Goal: Task Accomplishment & Management: Use online tool/utility

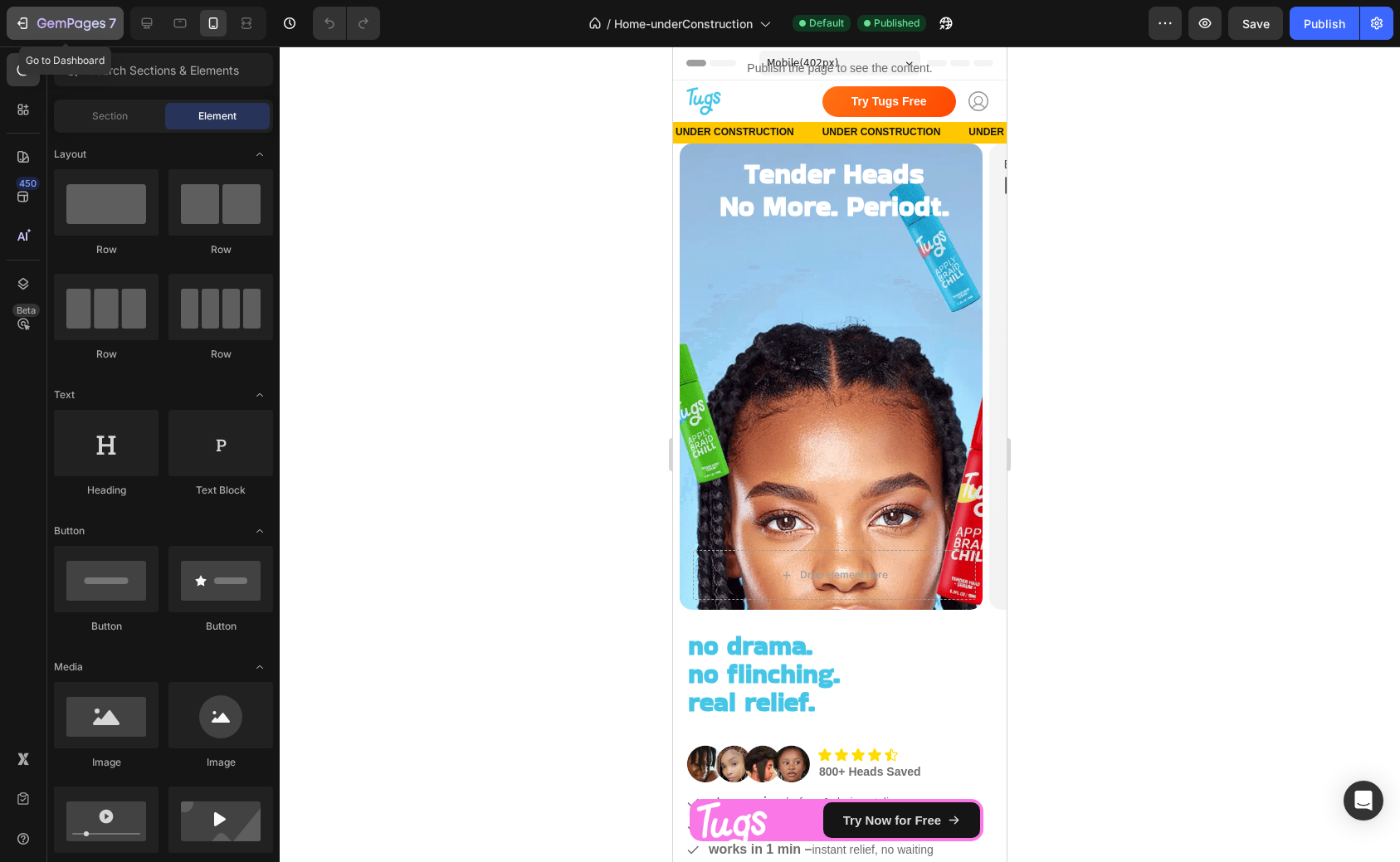
click at [90, 26] on icon "button" at bounding box center [87, 25] width 7 height 11
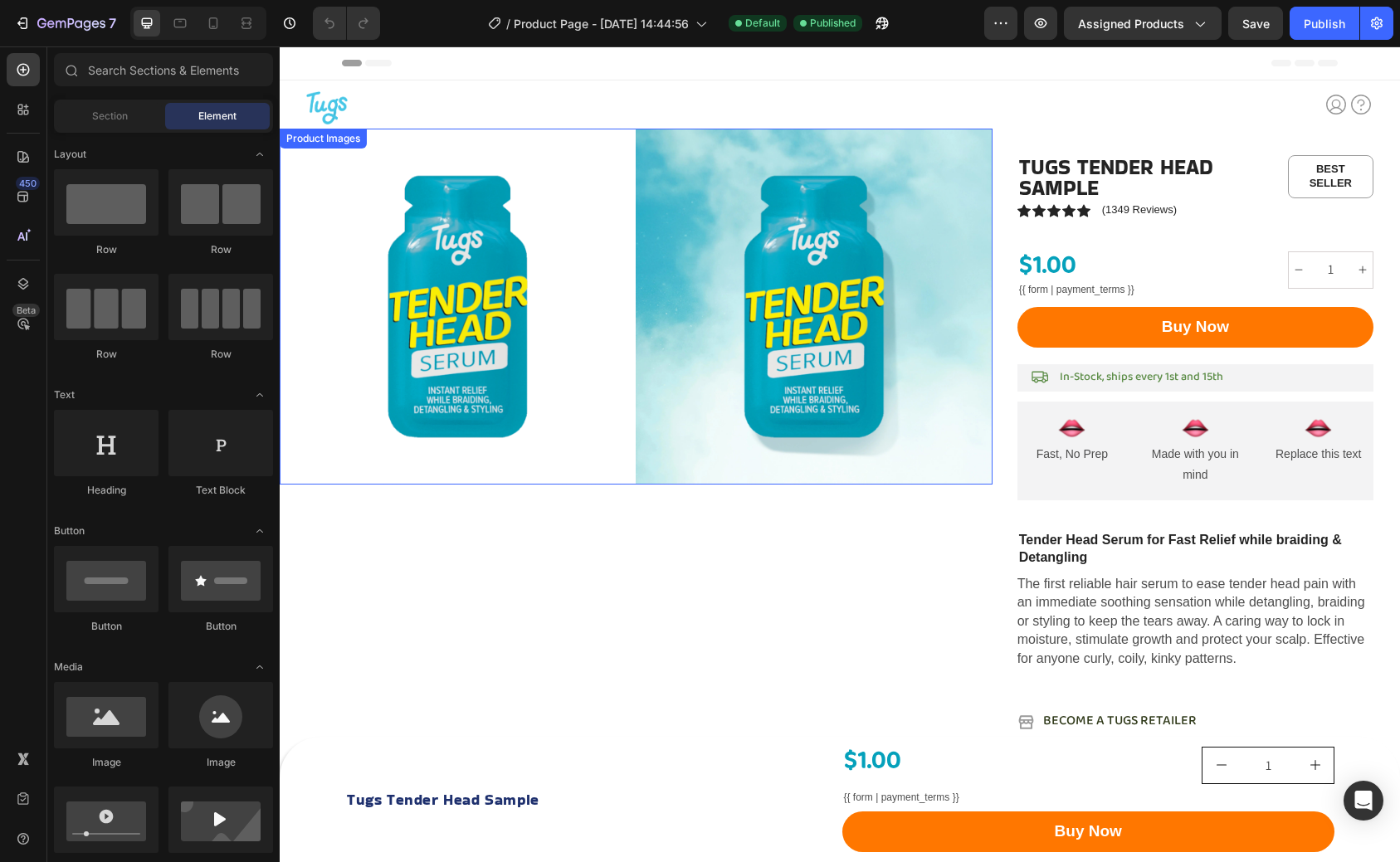
click at [535, 214] on div at bounding box center [457, 306] width 357 height 356
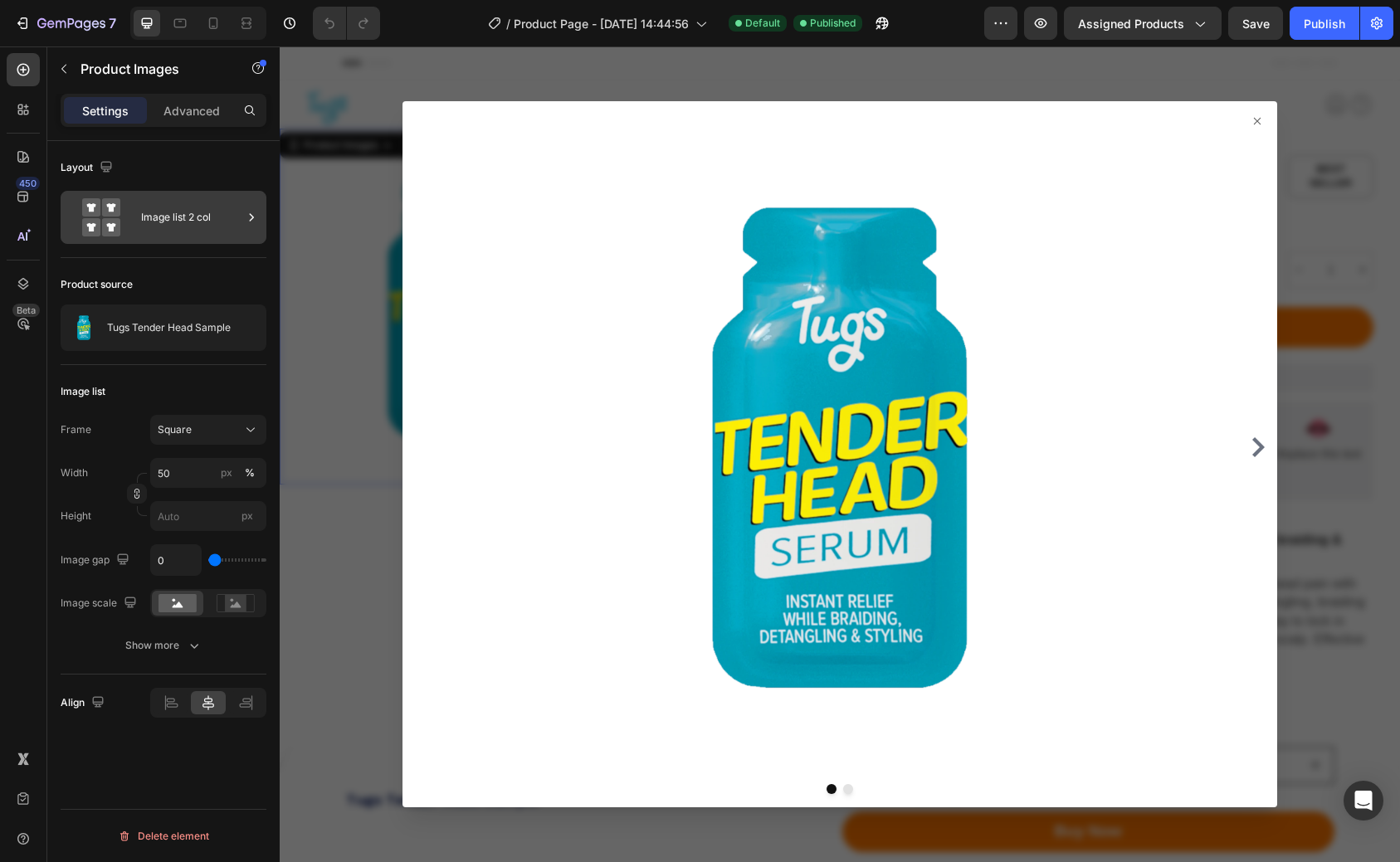
click at [216, 217] on div "Image list 2 col" at bounding box center [191, 217] width 101 height 39
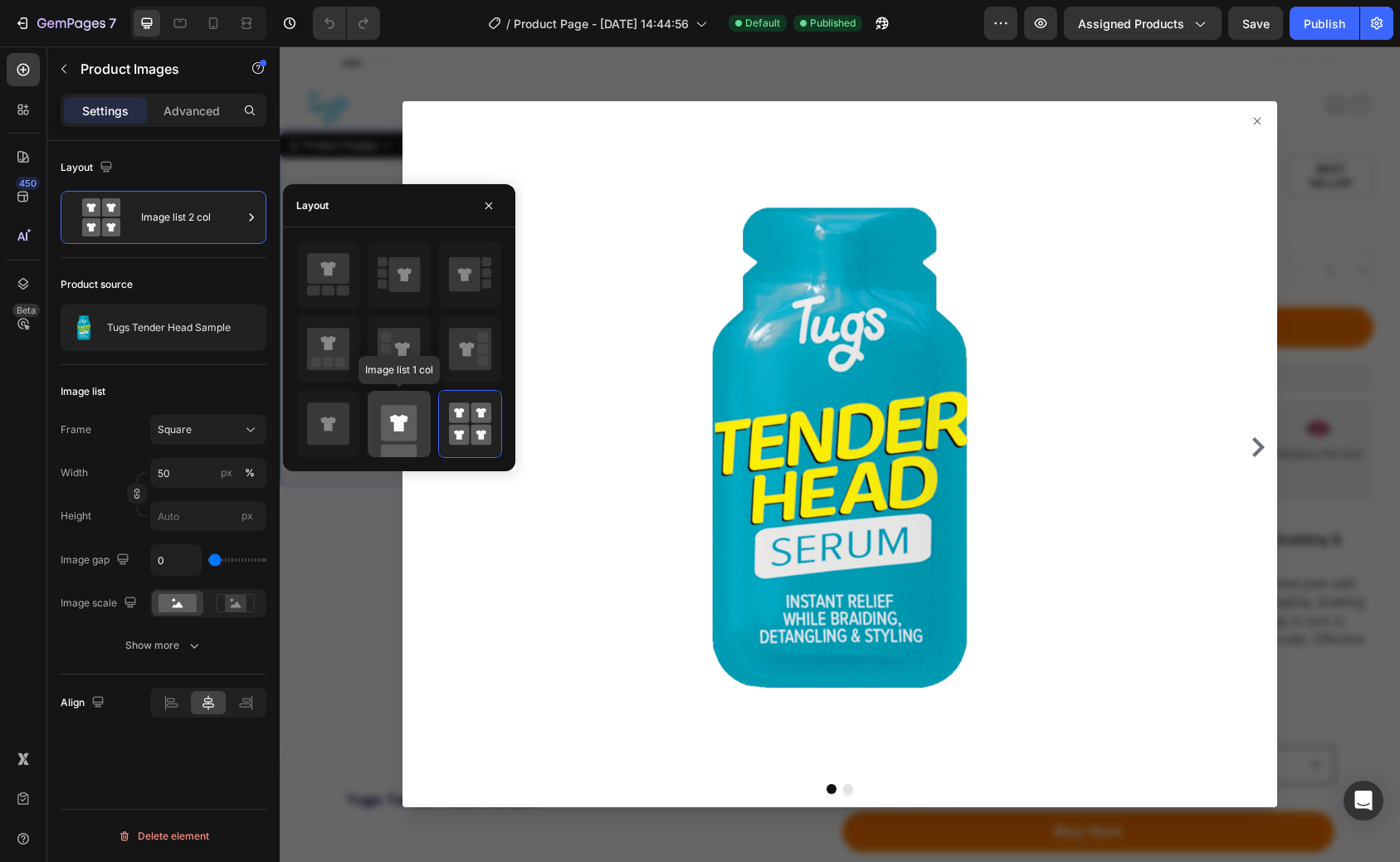
click at [400, 442] on icon at bounding box center [399, 424] width 42 height 66
type input "100"
click at [1242, 76] on div at bounding box center [840, 454] width 1121 height 816
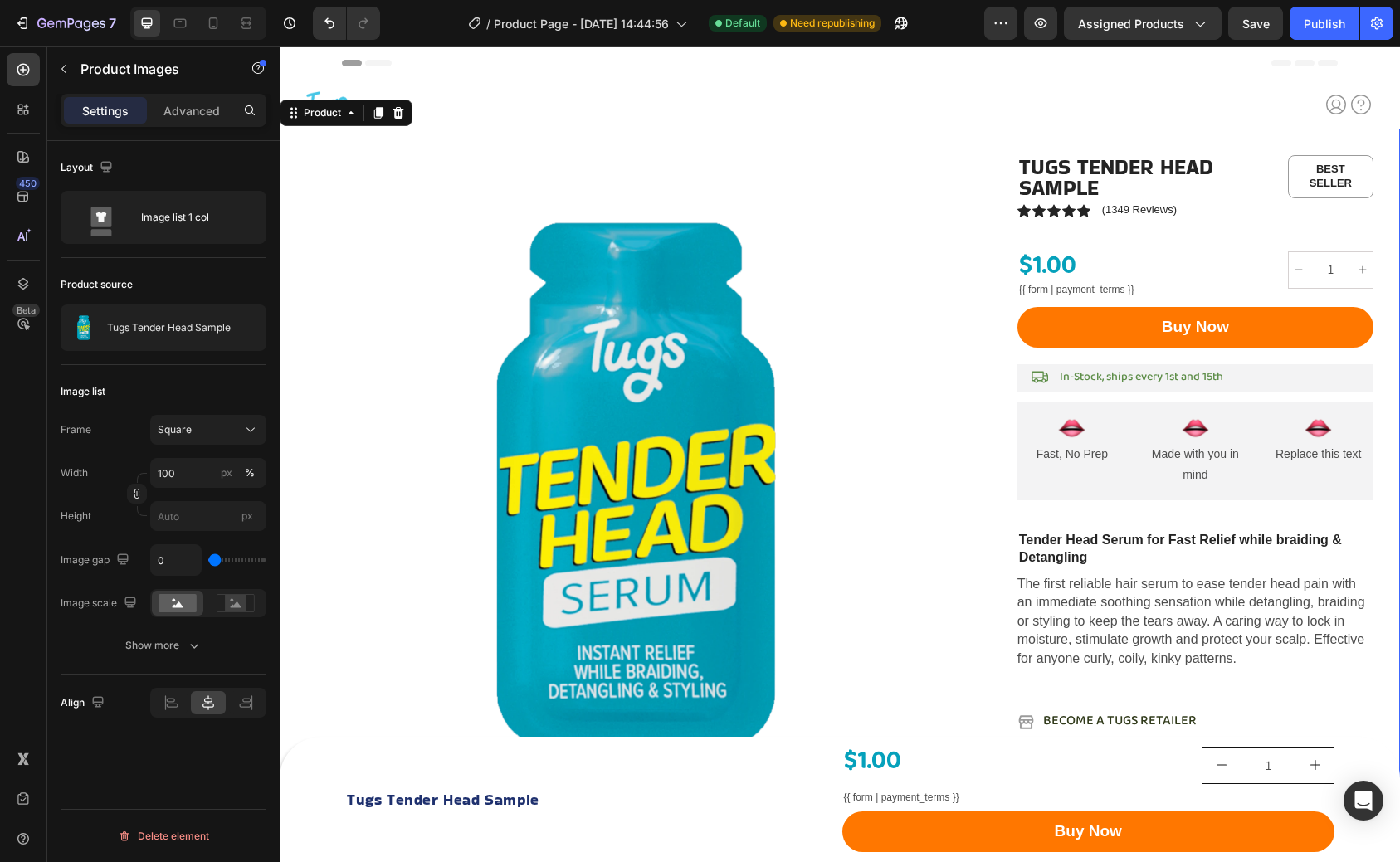
click at [1007, 140] on div "Icon Icon Icon Icon Icon Icon List (1349) Text Block Sale 0% off Product Badge …" at bounding box center [840, 854] width 1121 height 1452
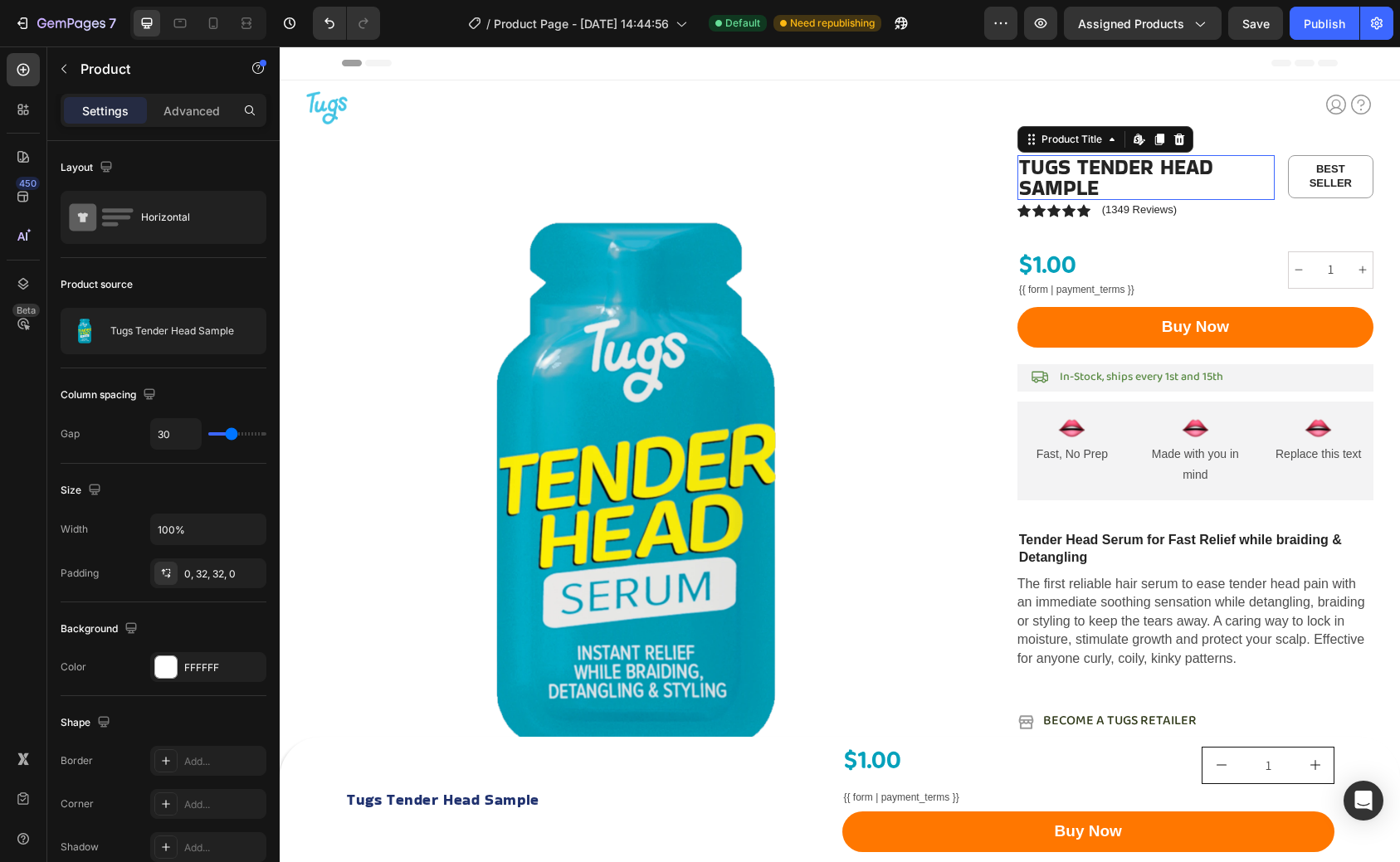
click at [1055, 181] on h1 "Tugs Tender Head Sample" at bounding box center [1146, 178] width 258 height 45
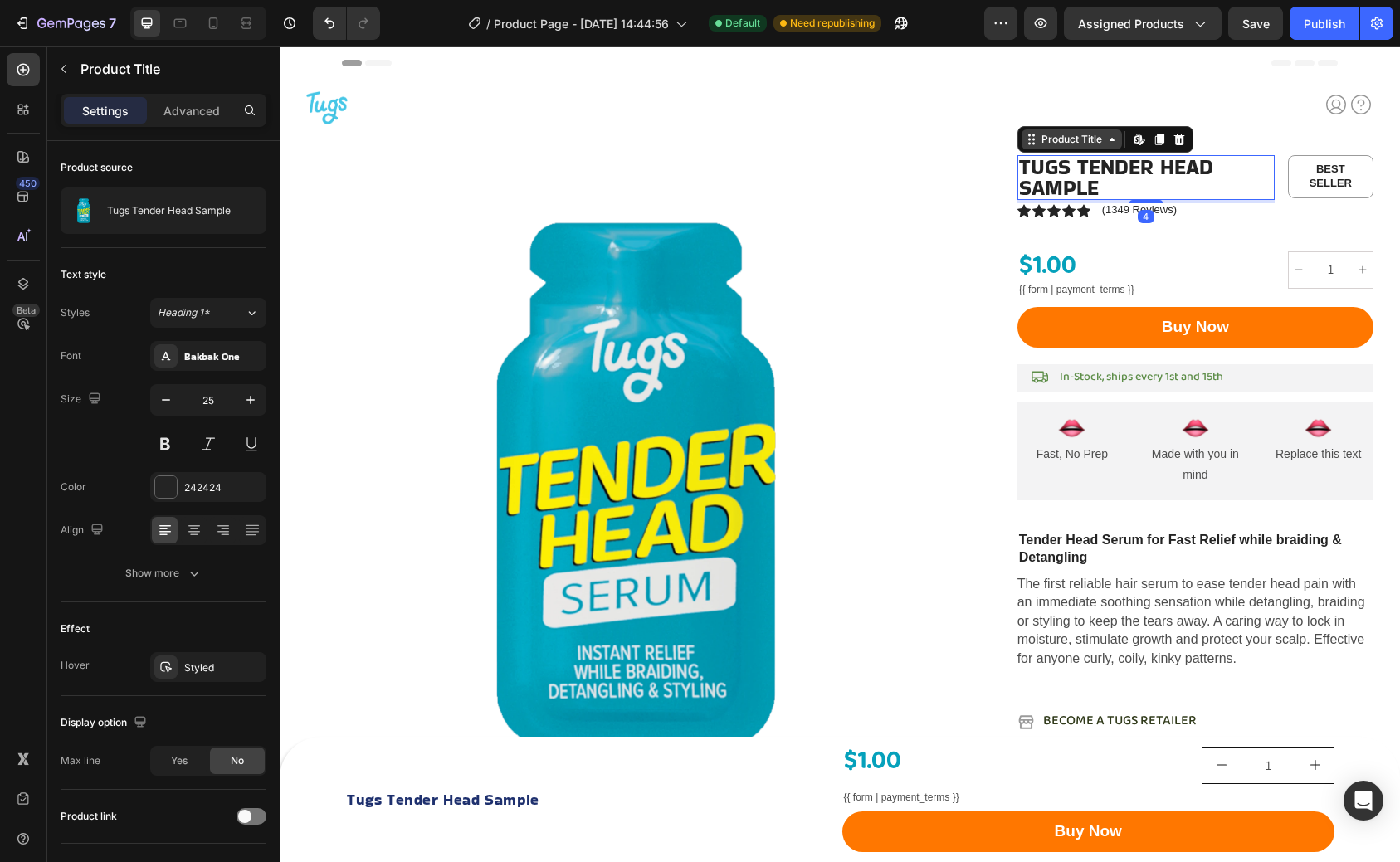
click at [1065, 146] on div "Product Title" at bounding box center [1071, 139] width 67 height 15
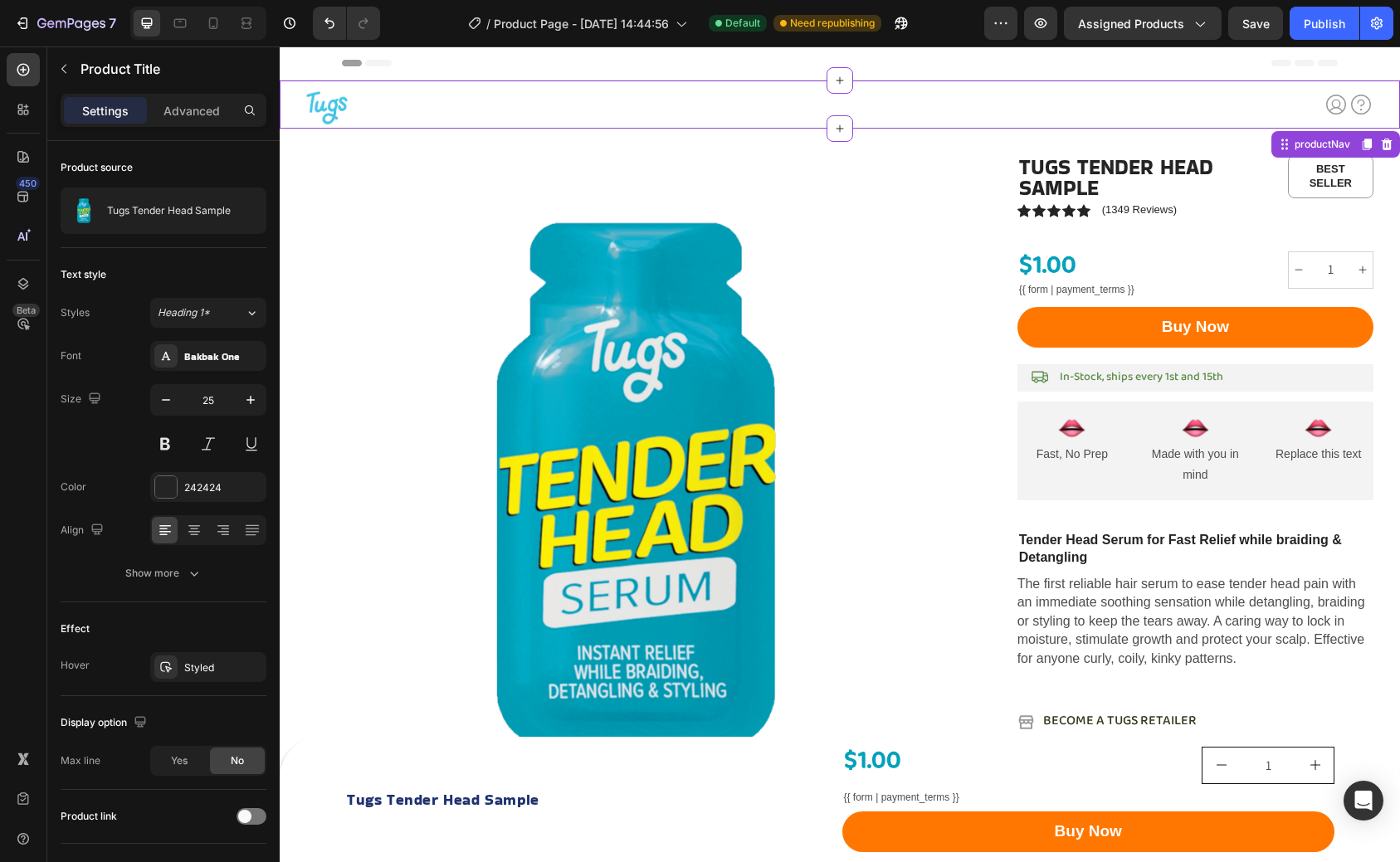
click at [1068, 107] on div "Earn Cash Button Try Tugs Free Button Icon Icon Icon List Row" at bounding box center [1110, 105] width 527 height 25
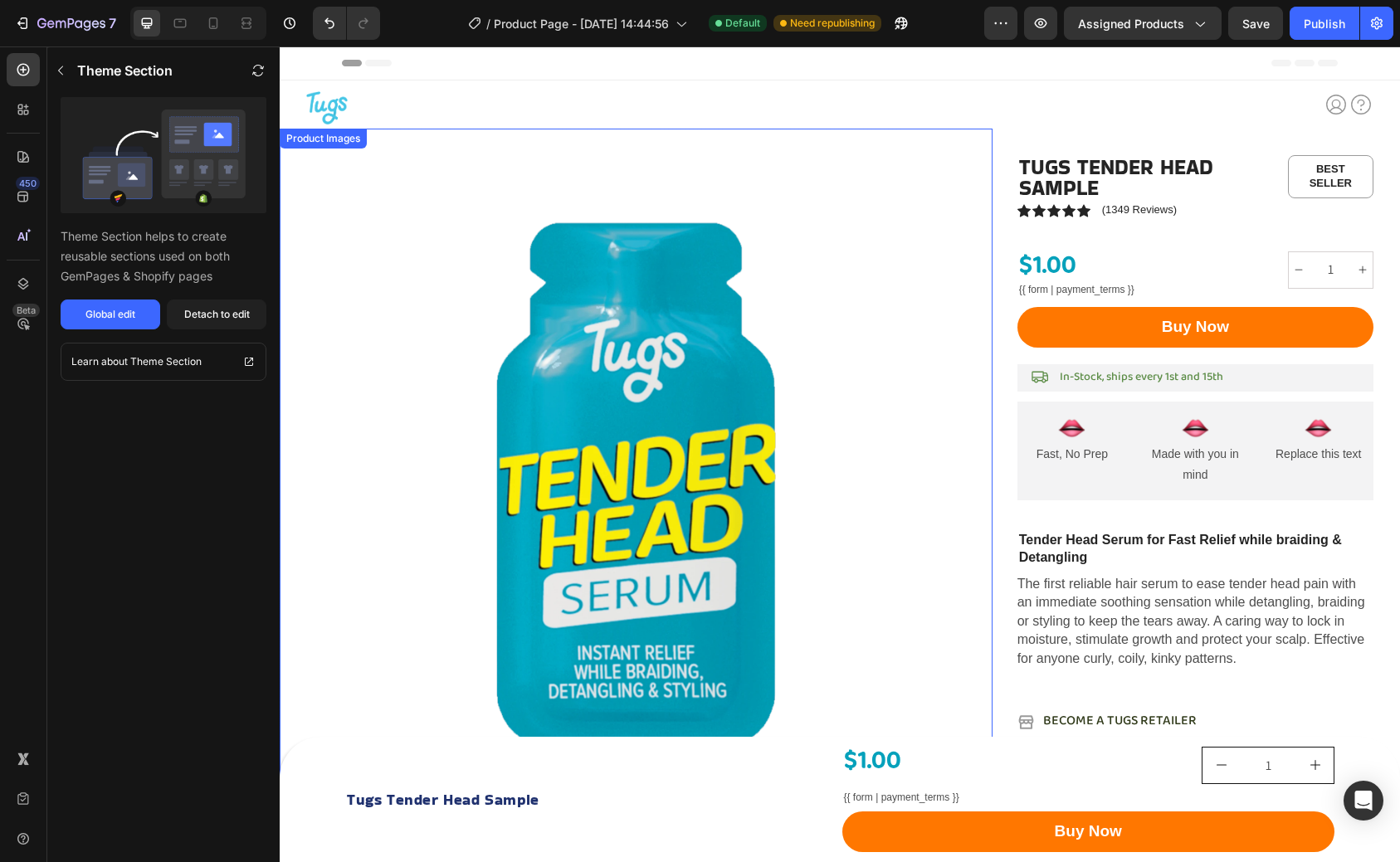
click at [410, 261] on div at bounding box center [636, 485] width 713 height 713
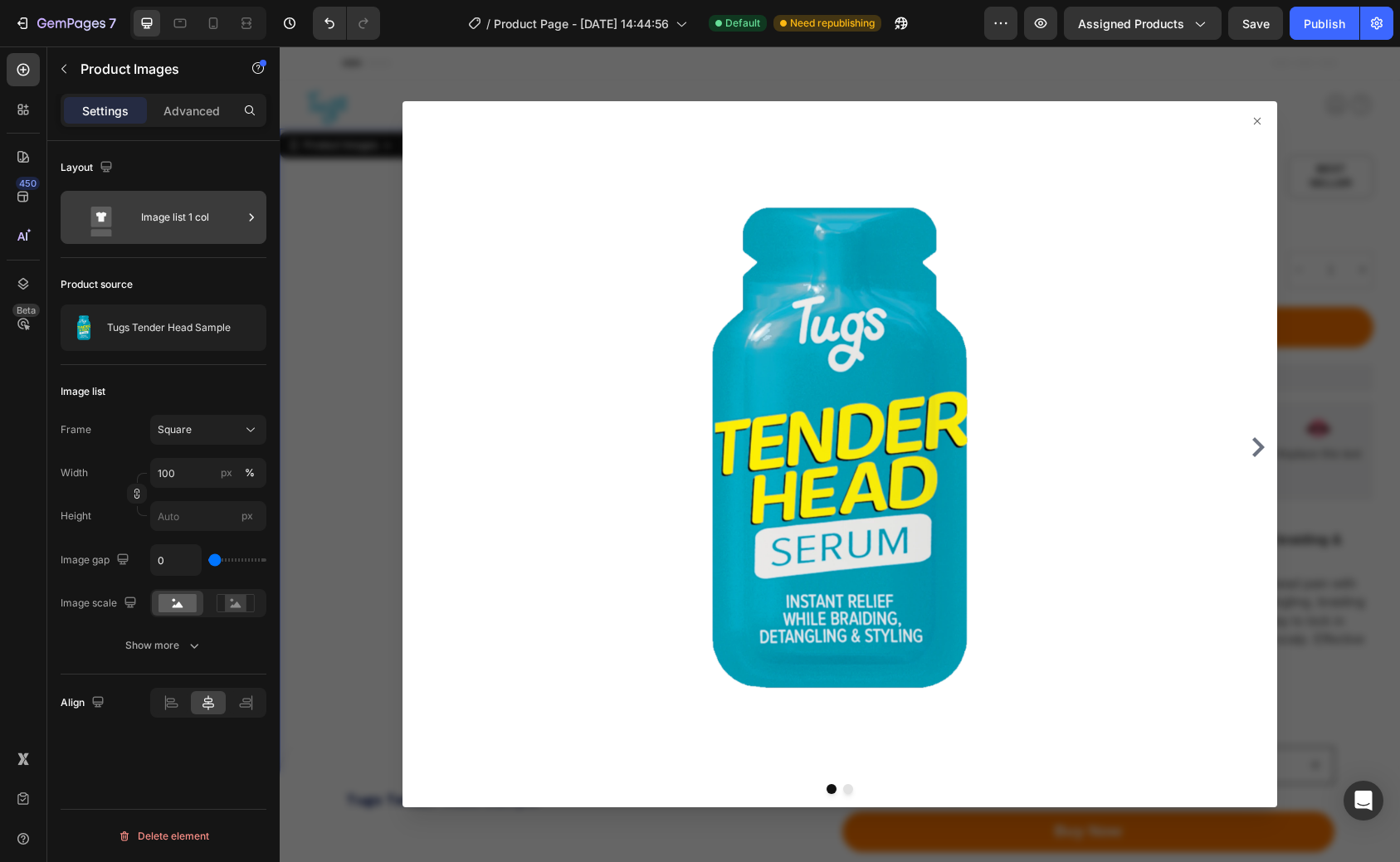
click at [149, 237] on div "Image list 1 col" at bounding box center [163, 217] width 206 height 53
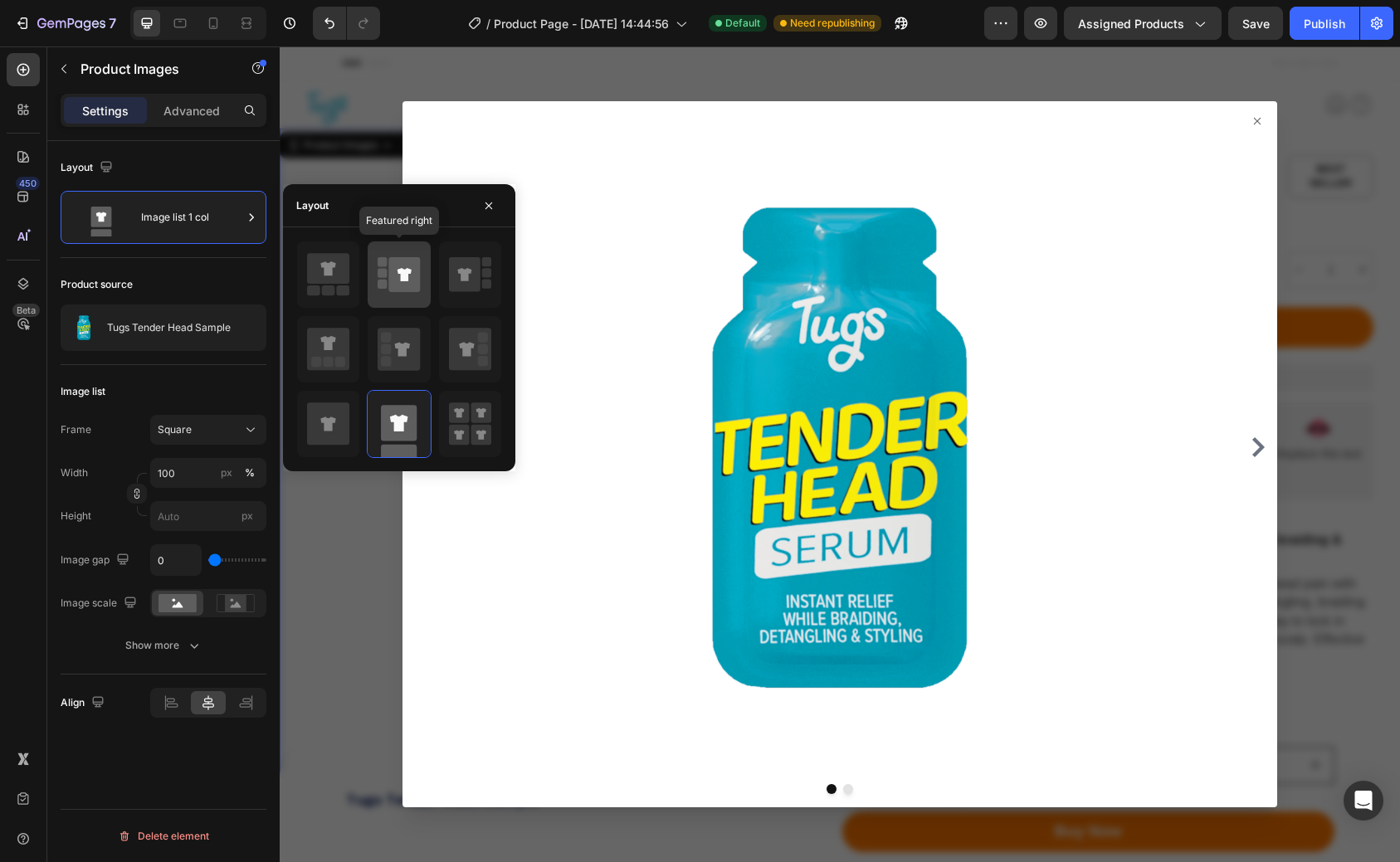
click at [401, 278] on icon at bounding box center [405, 275] width 14 height 13
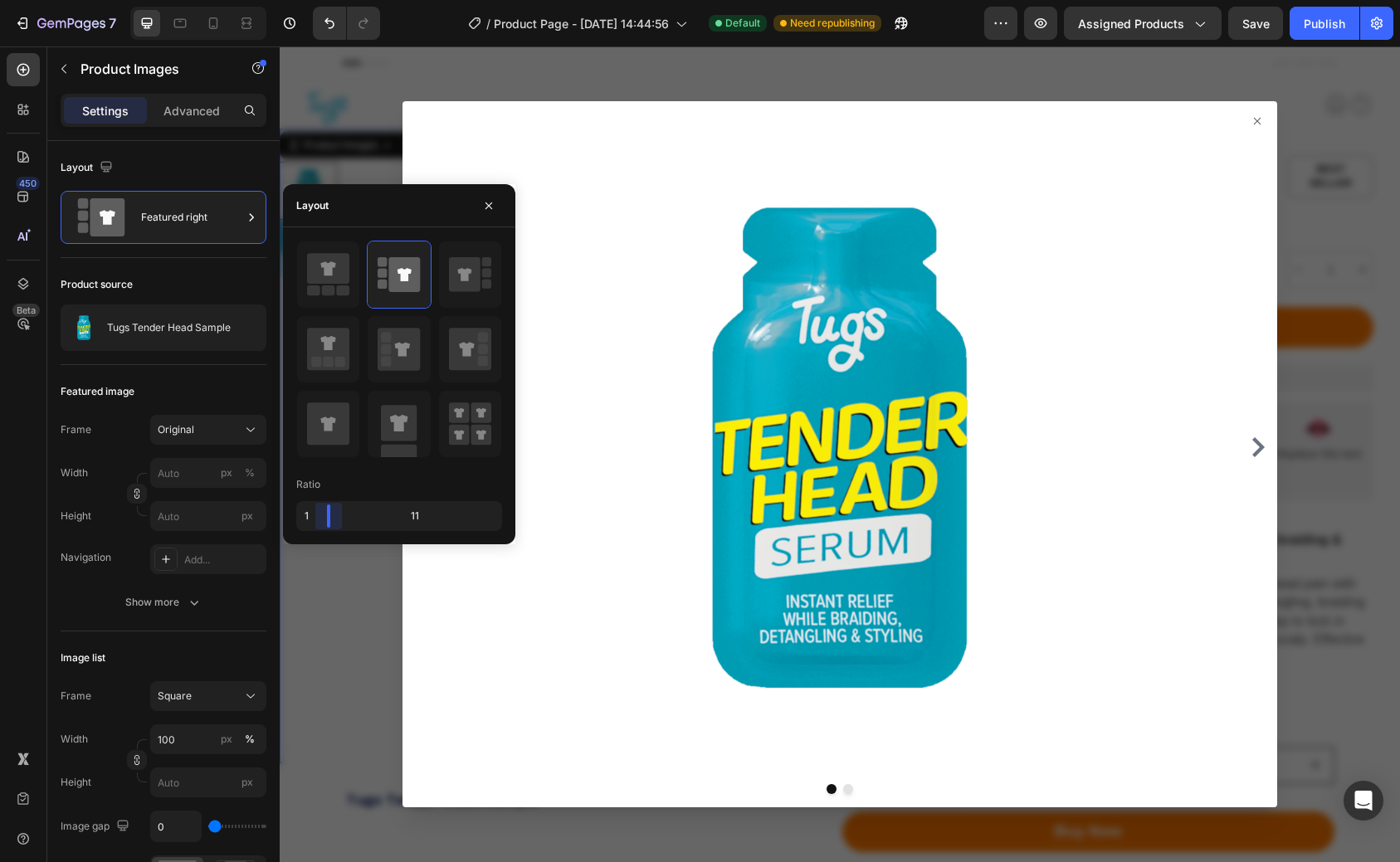
drag, startPoint x: 346, startPoint y: 521, endPoint x: 322, endPoint y: 521, distance: 24.0
click at [322, 0] on body "7 Version history / Product Page - [DATE] 14:44:56 Default Need republishing Pr…" at bounding box center [700, 0] width 1400 height 0
click at [1259, 120] on icon at bounding box center [1257, 121] width 13 height 13
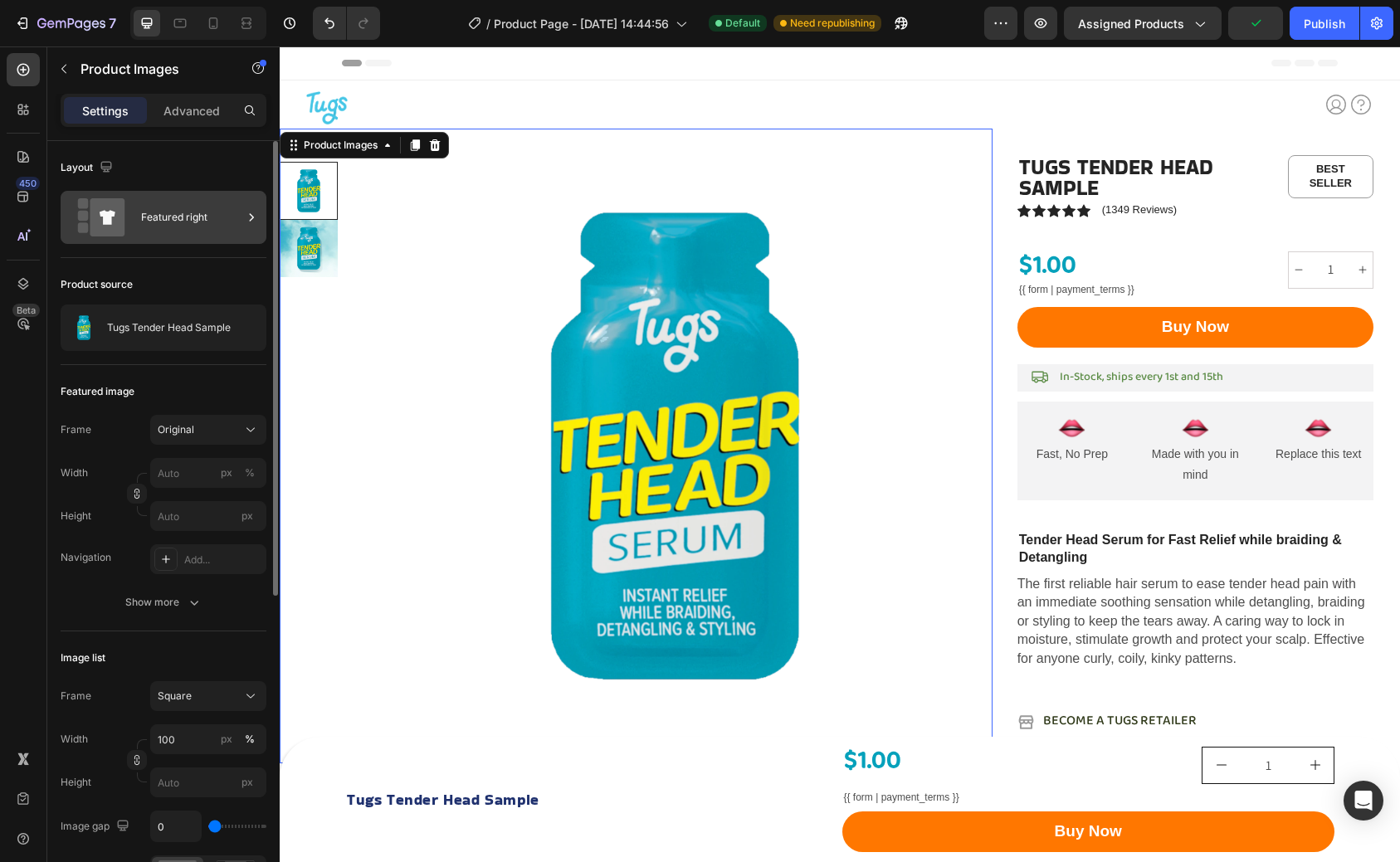
click at [191, 224] on div "Featured right" at bounding box center [191, 217] width 101 height 39
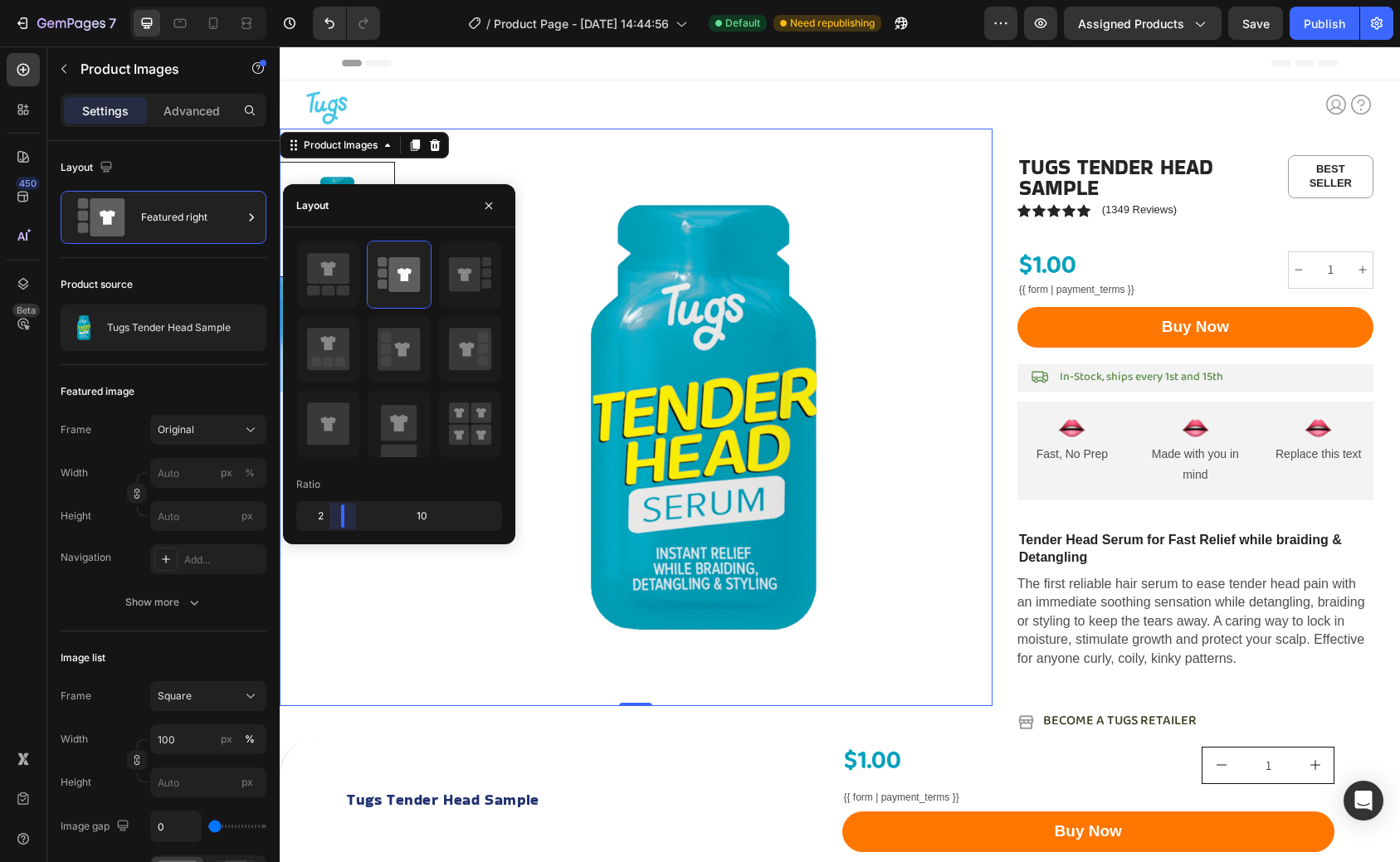
click at [334, 0] on body "7 Version history / Product Page - [DATE] 14:44:56 Default Need republishing Pr…" at bounding box center [700, 0] width 1400 height 0
click at [490, 207] on icon "button" at bounding box center [489, 205] width 6 height 6
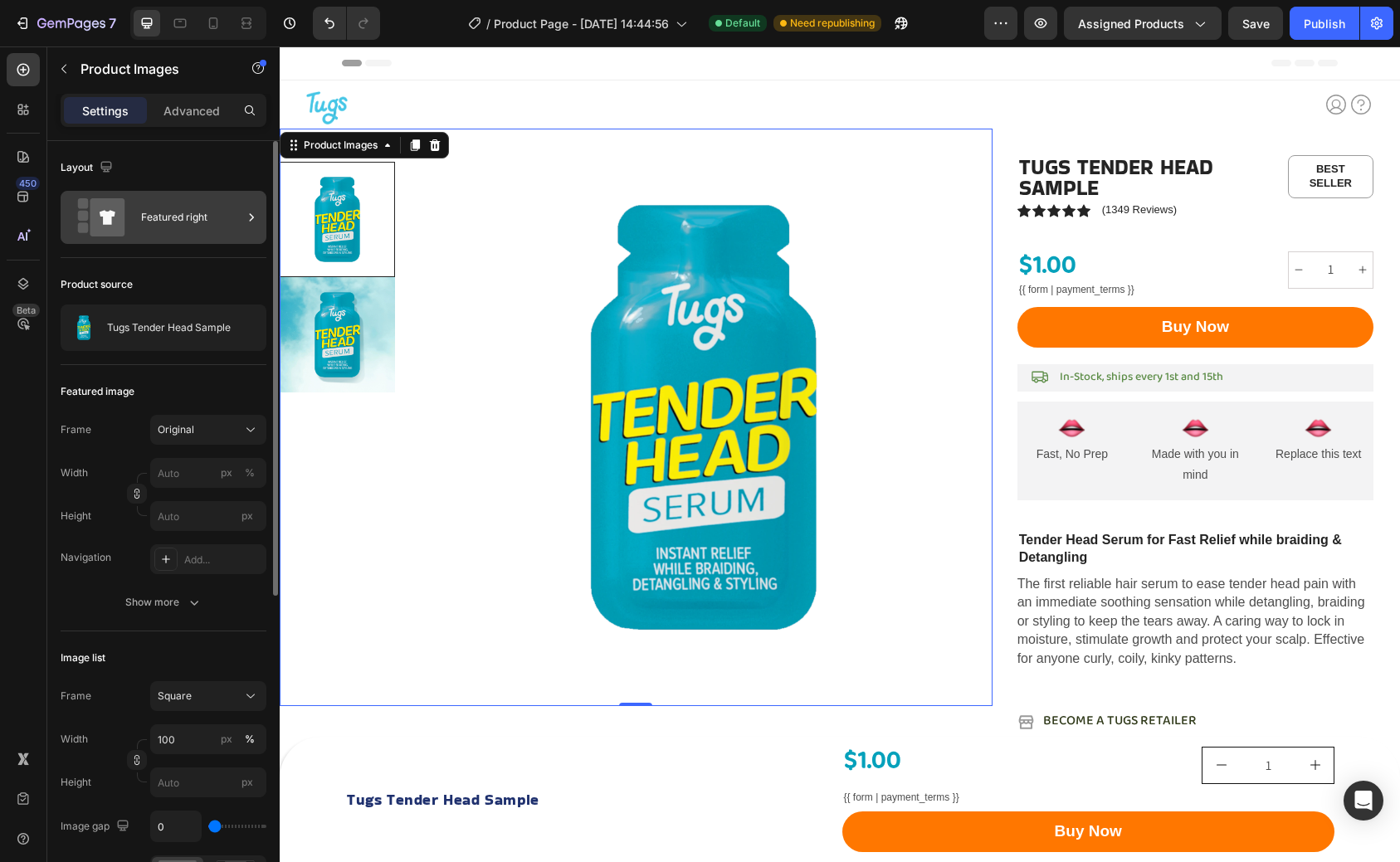
click at [206, 216] on div "Featured right" at bounding box center [191, 217] width 101 height 39
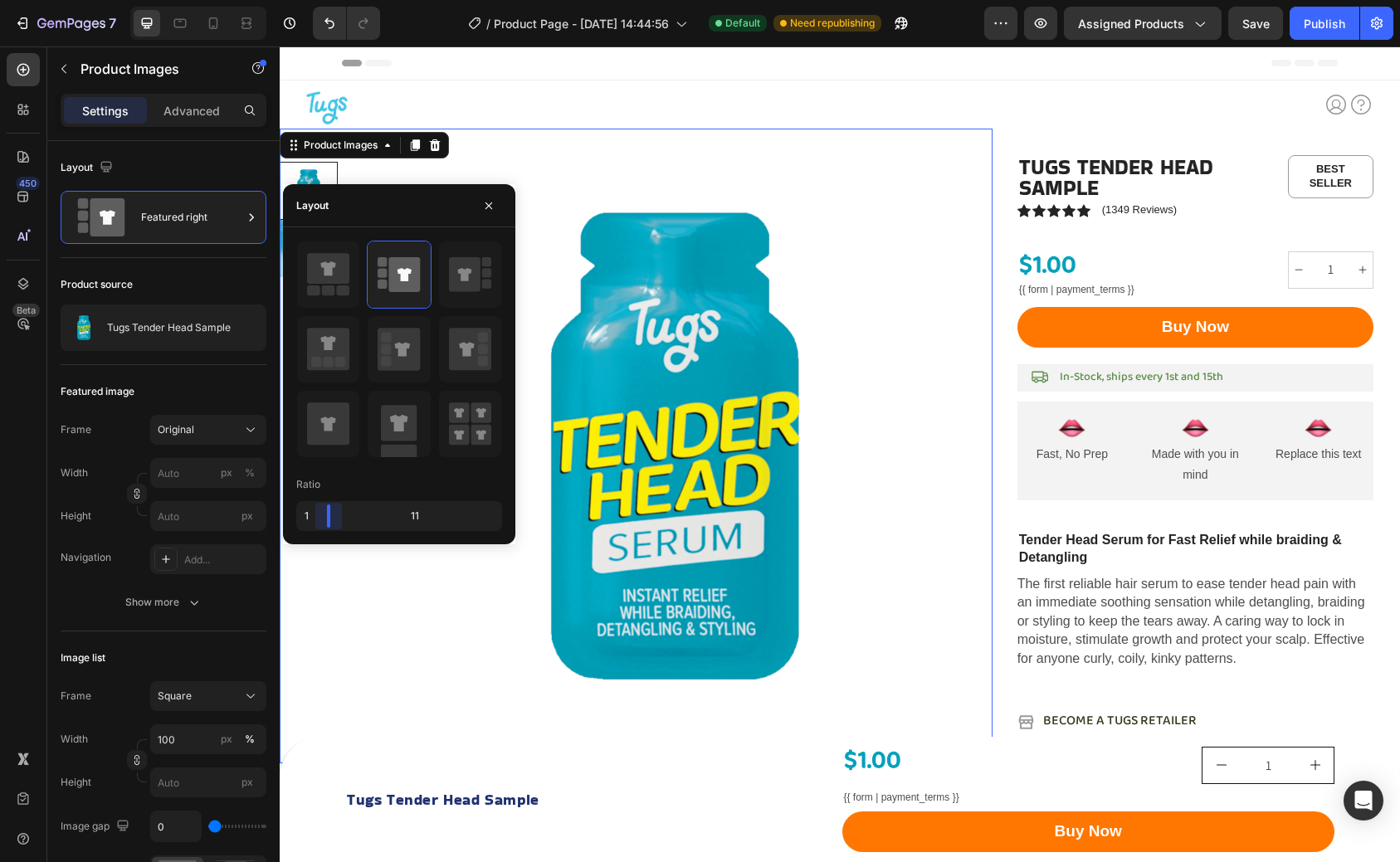
drag, startPoint x: 342, startPoint y: 506, endPoint x: 311, endPoint y: 515, distance: 32.3
click at [311, 0] on body "7 Version history / Product Page - [DATE] 14:44:56 Default Need republishing Pr…" at bounding box center [700, 0] width 1400 height 0
click at [705, 158] on img at bounding box center [674, 445] width 635 height 635
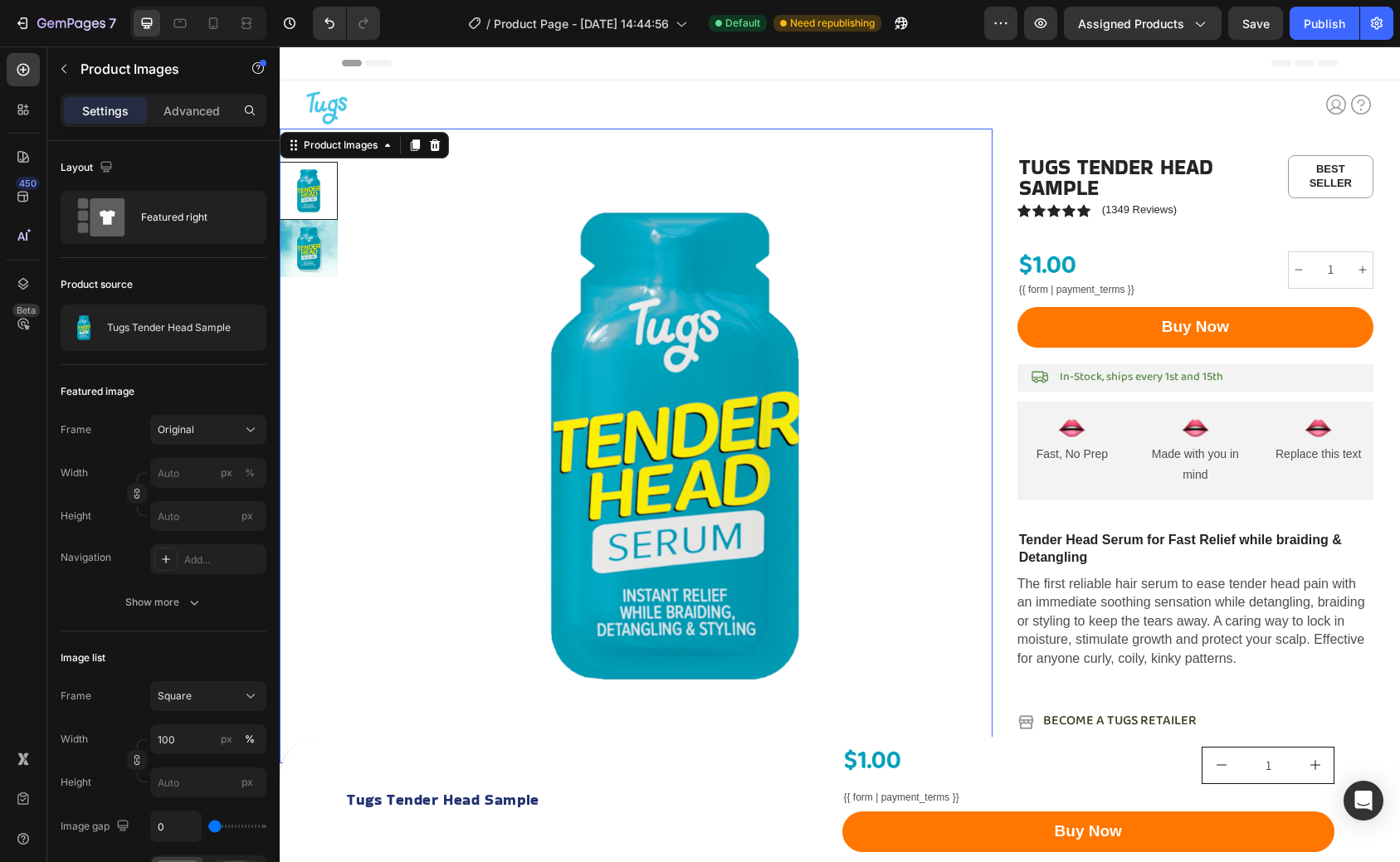
click at [313, 247] on icon at bounding box center [309, 248] width 20 height 20
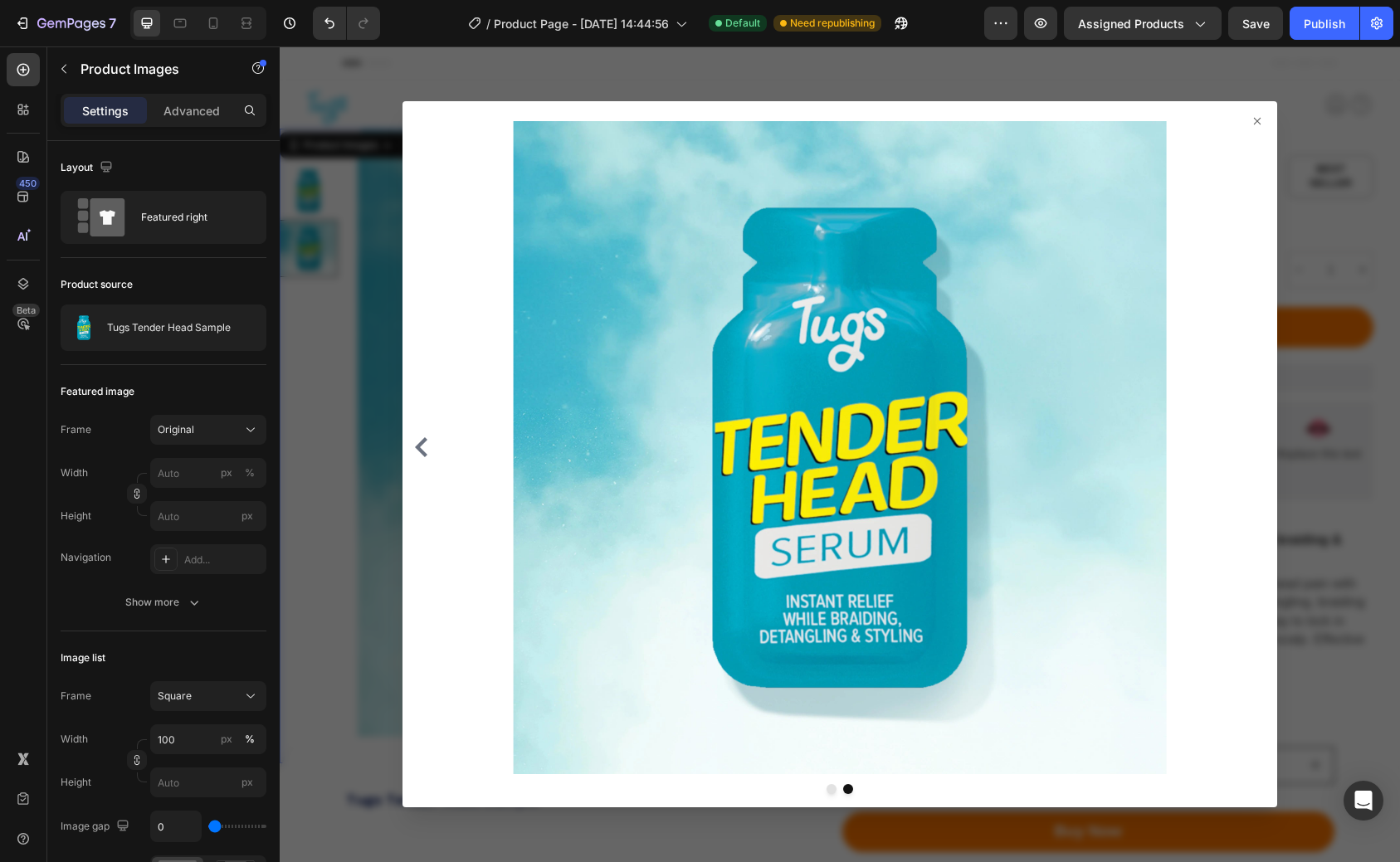
click at [1260, 121] on icon at bounding box center [1257, 121] width 13 height 13
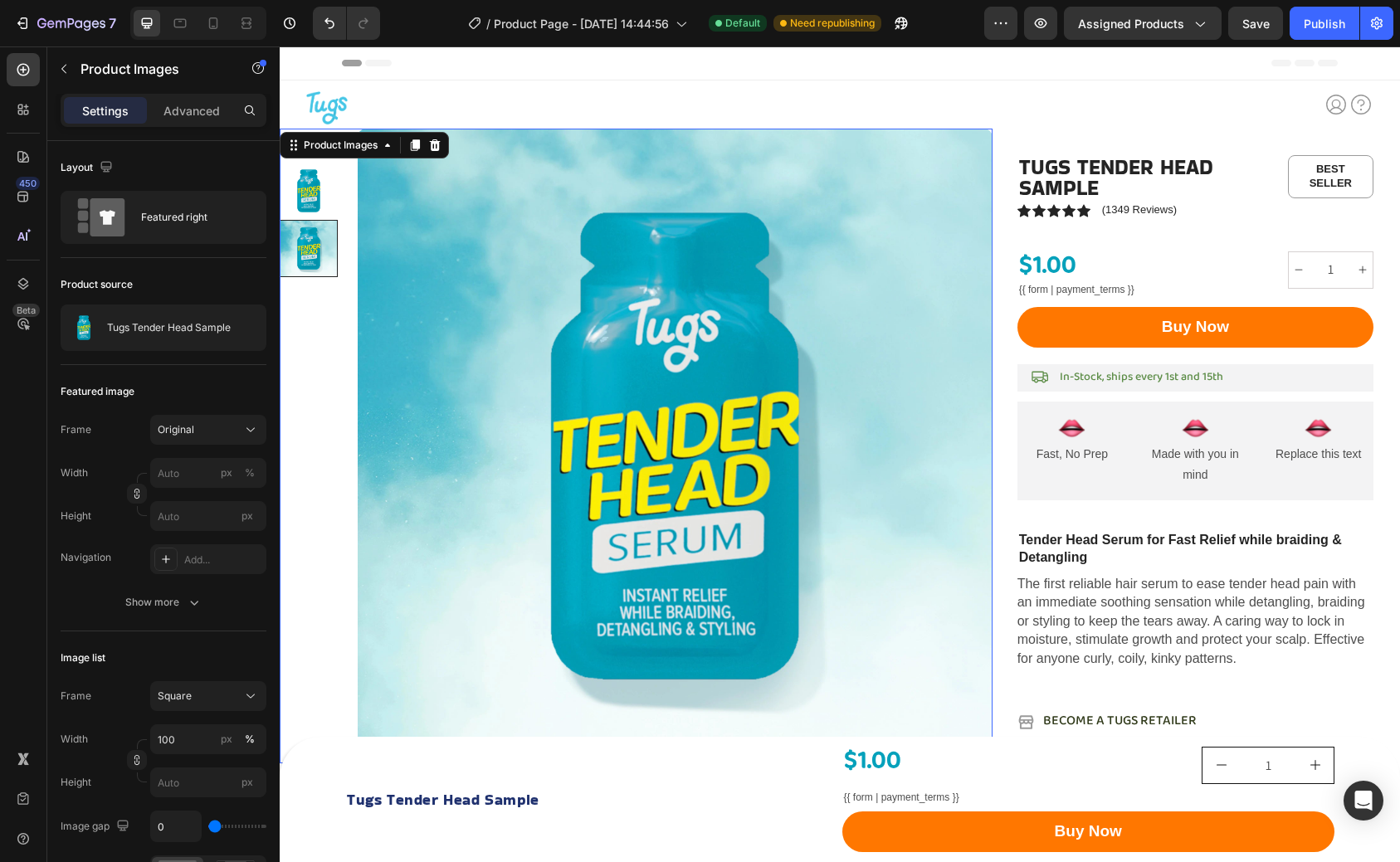
click at [329, 190] on div at bounding box center [308, 190] width 58 height 58
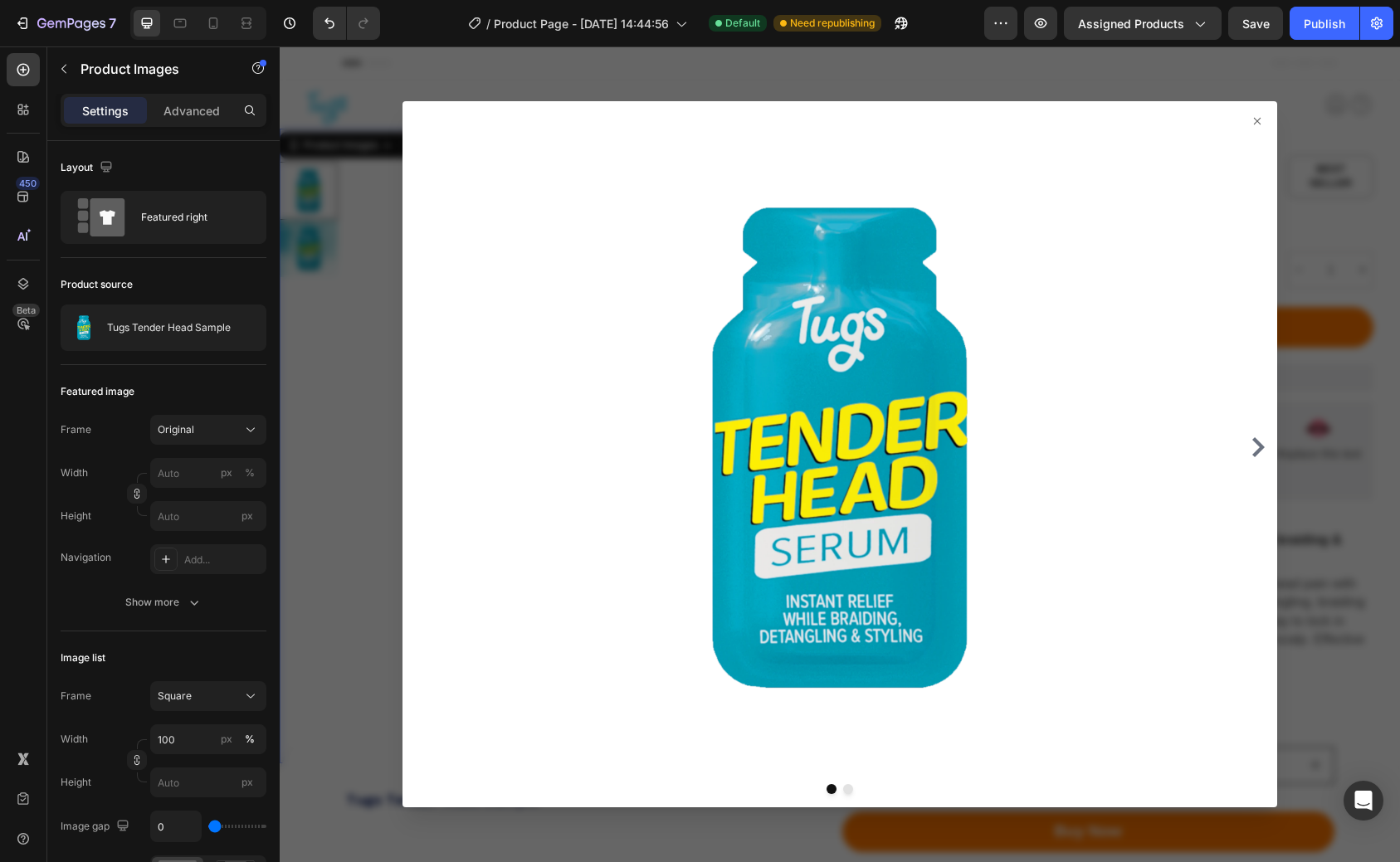
click at [1257, 122] on icon at bounding box center [1257, 121] width 13 height 13
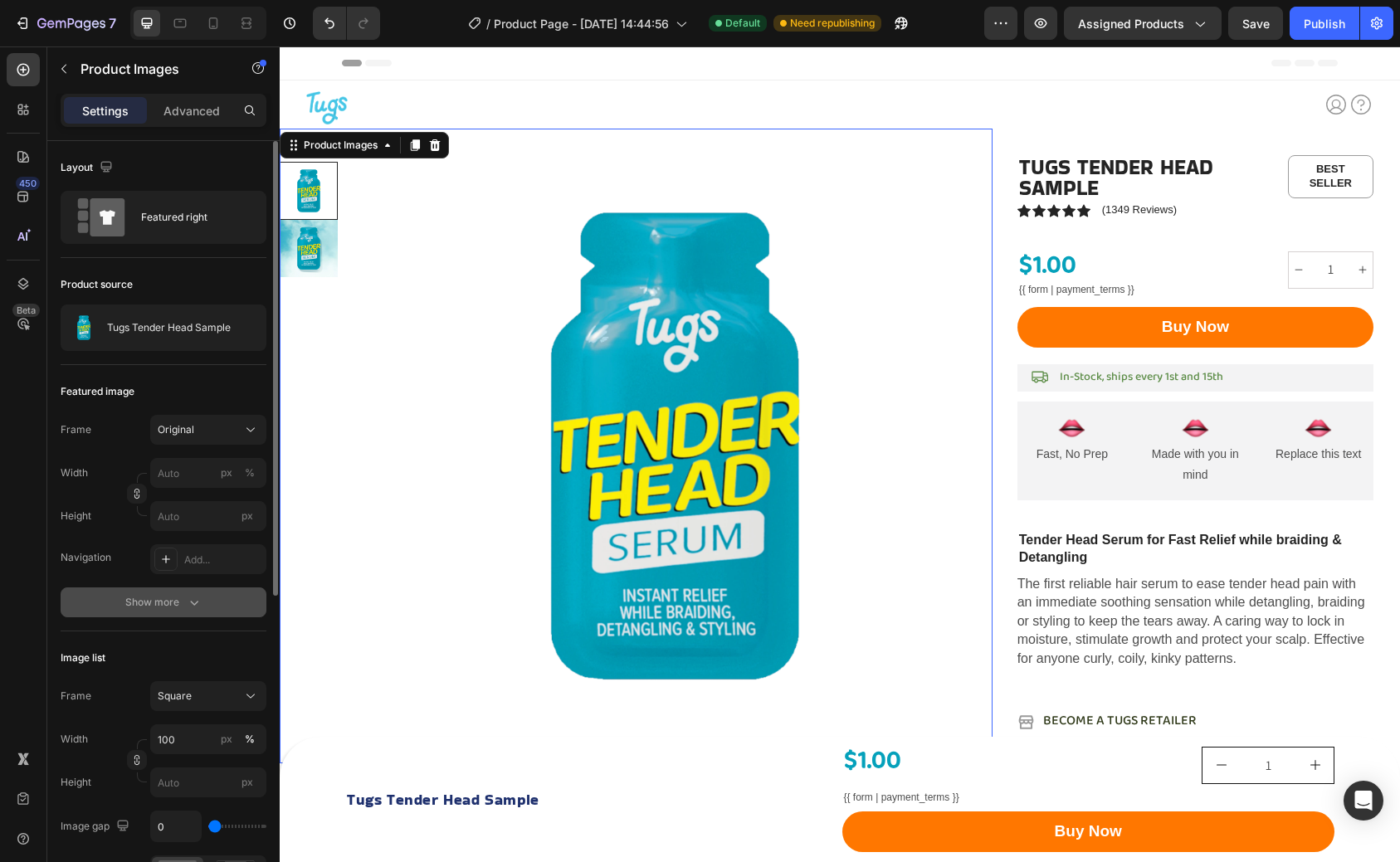
click at [197, 593] on button "Show more" at bounding box center [163, 602] width 206 height 30
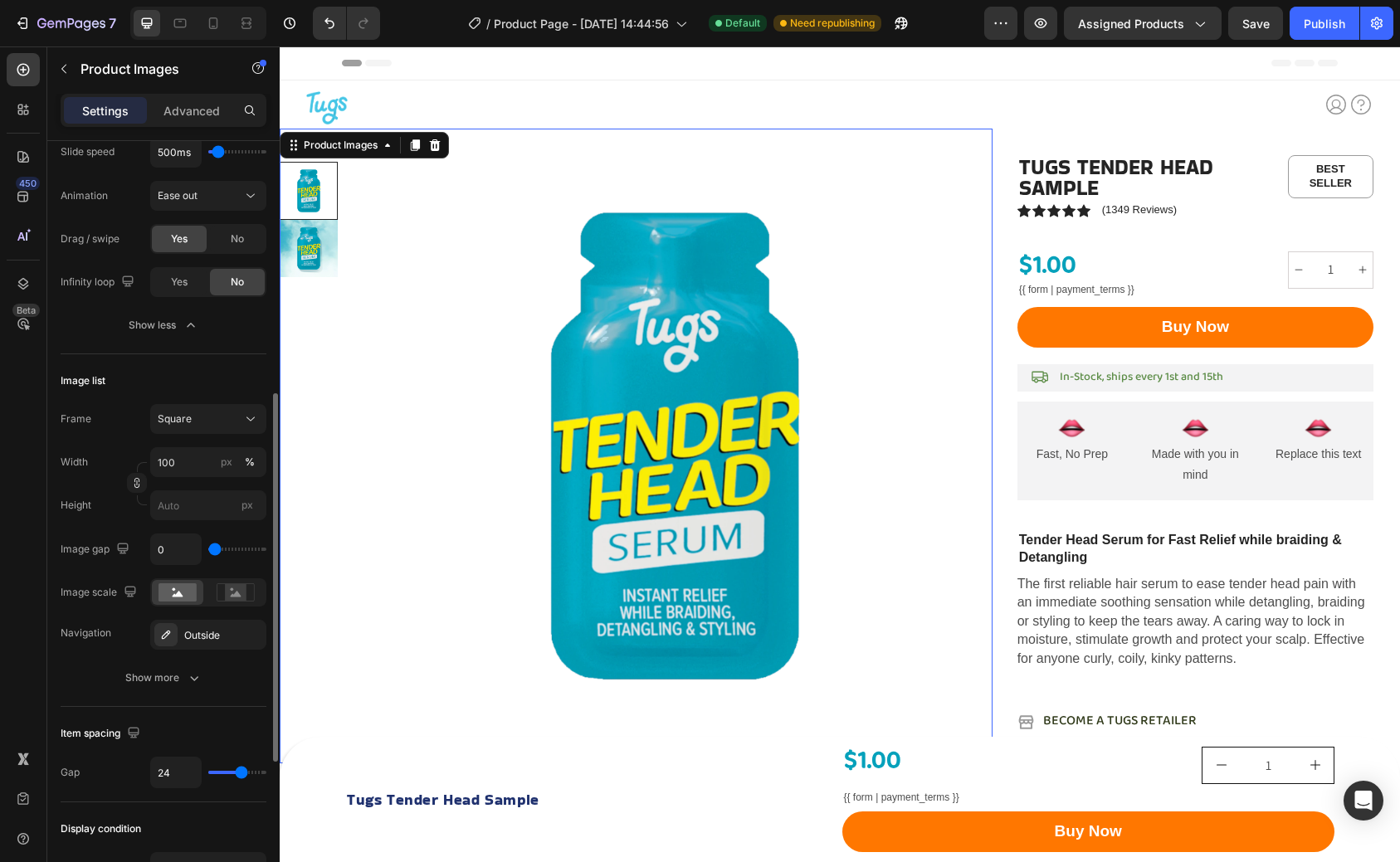
scroll to position [609, 0]
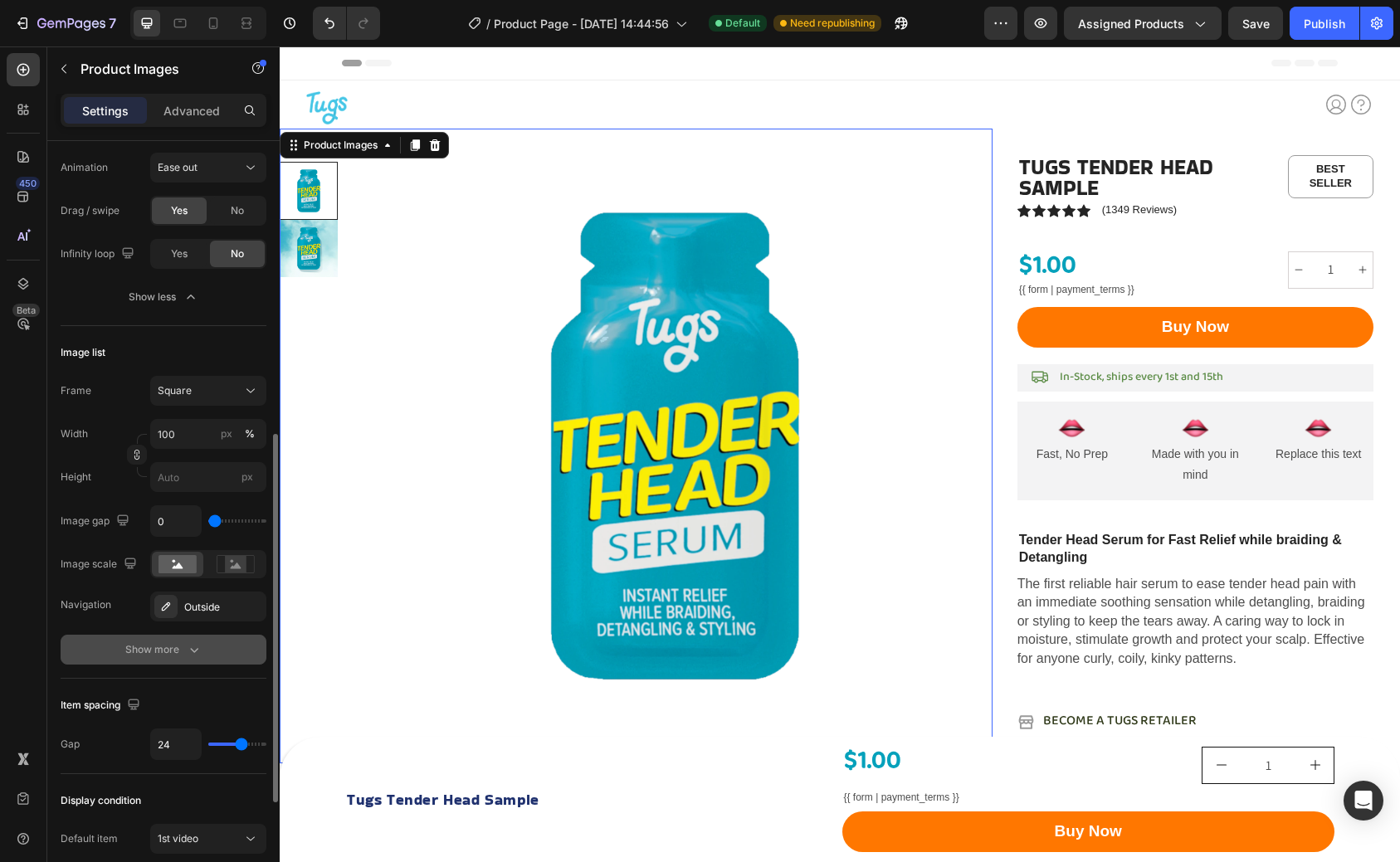
click at [192, 648] on icon "button" at bounding box center [194, 649] width 16 height 16
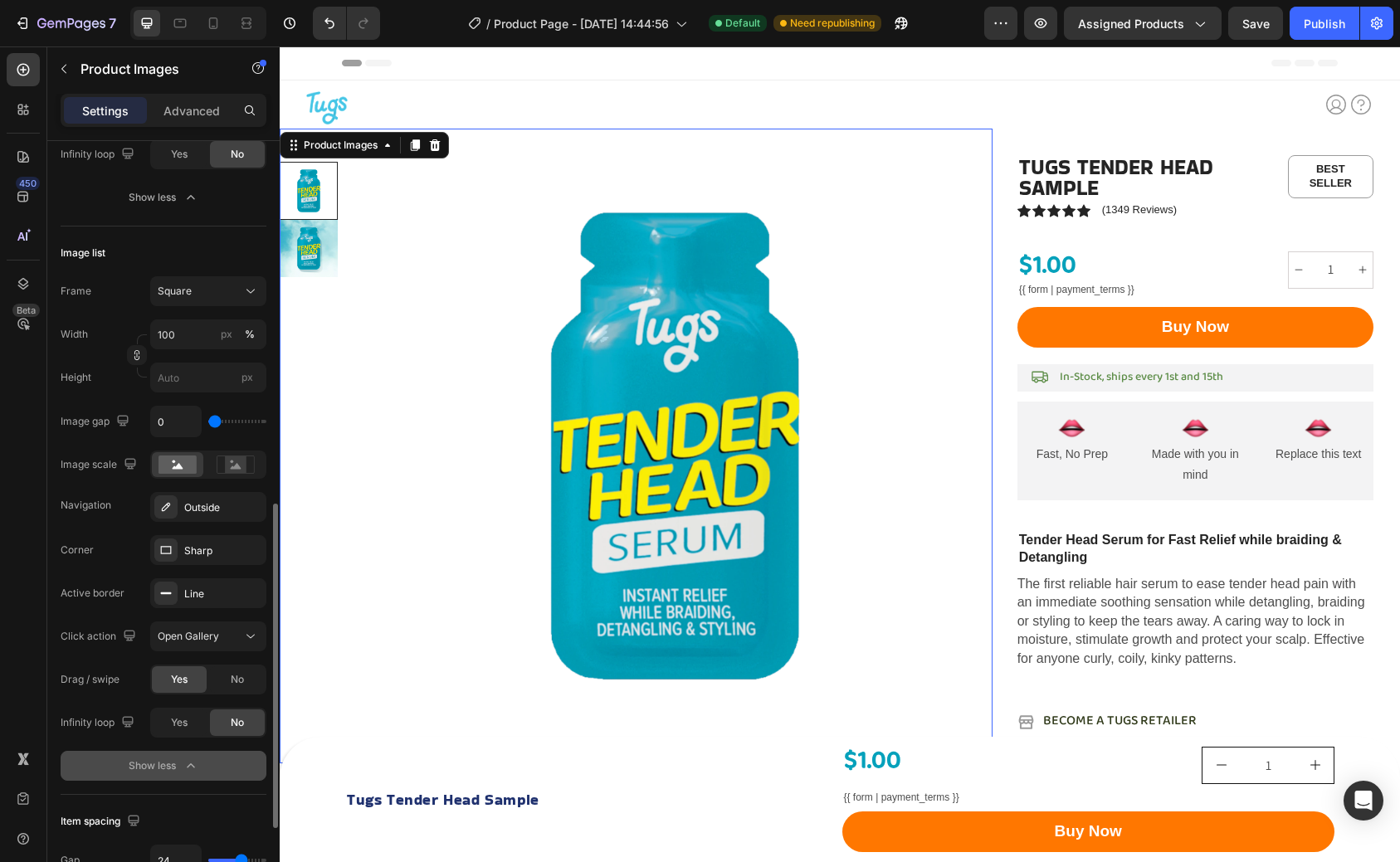
scroll to position [753, 0]
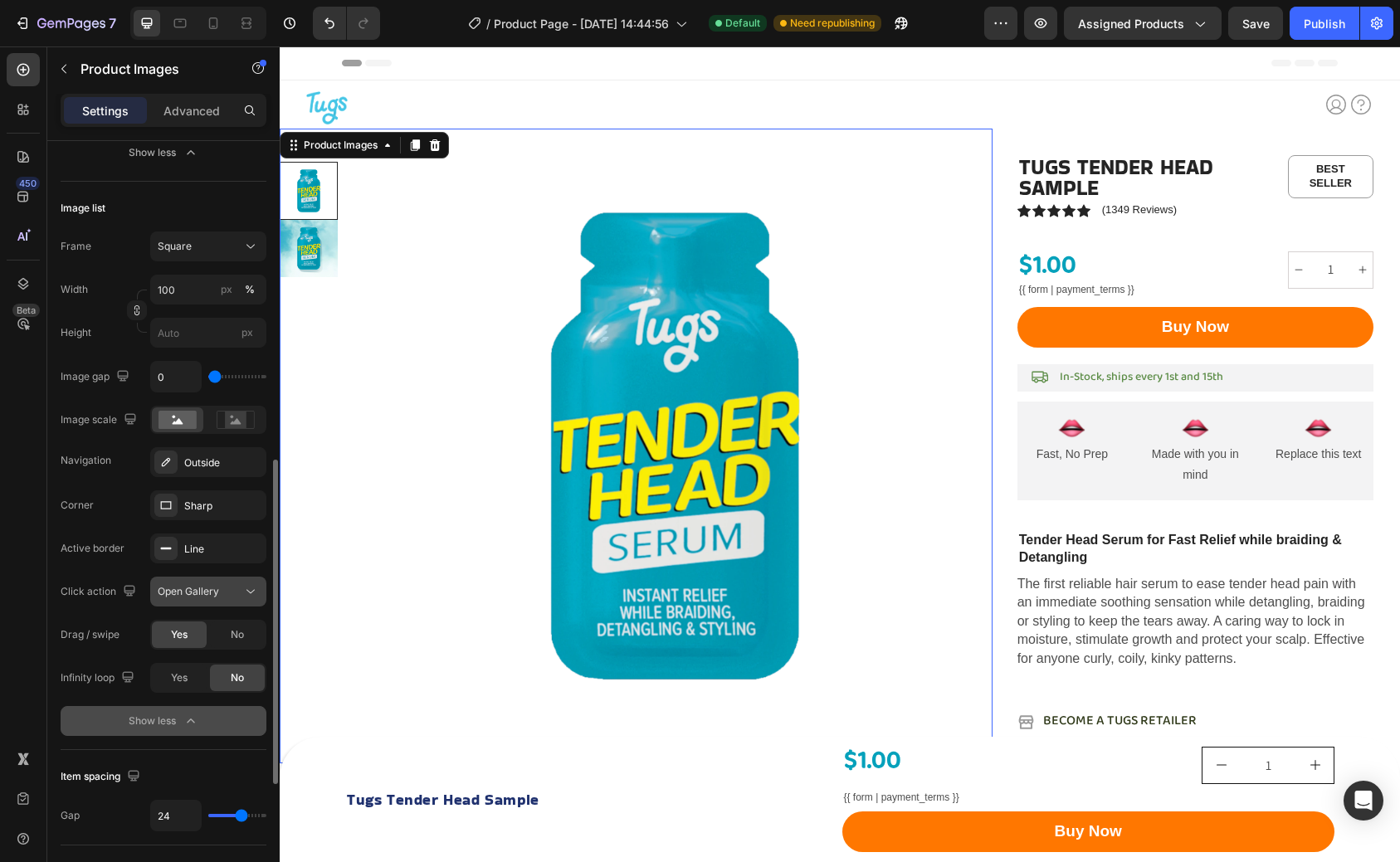
click at [241, 592] on div "Open Gallery" at bounding box center [200, 592] width 84 height 15
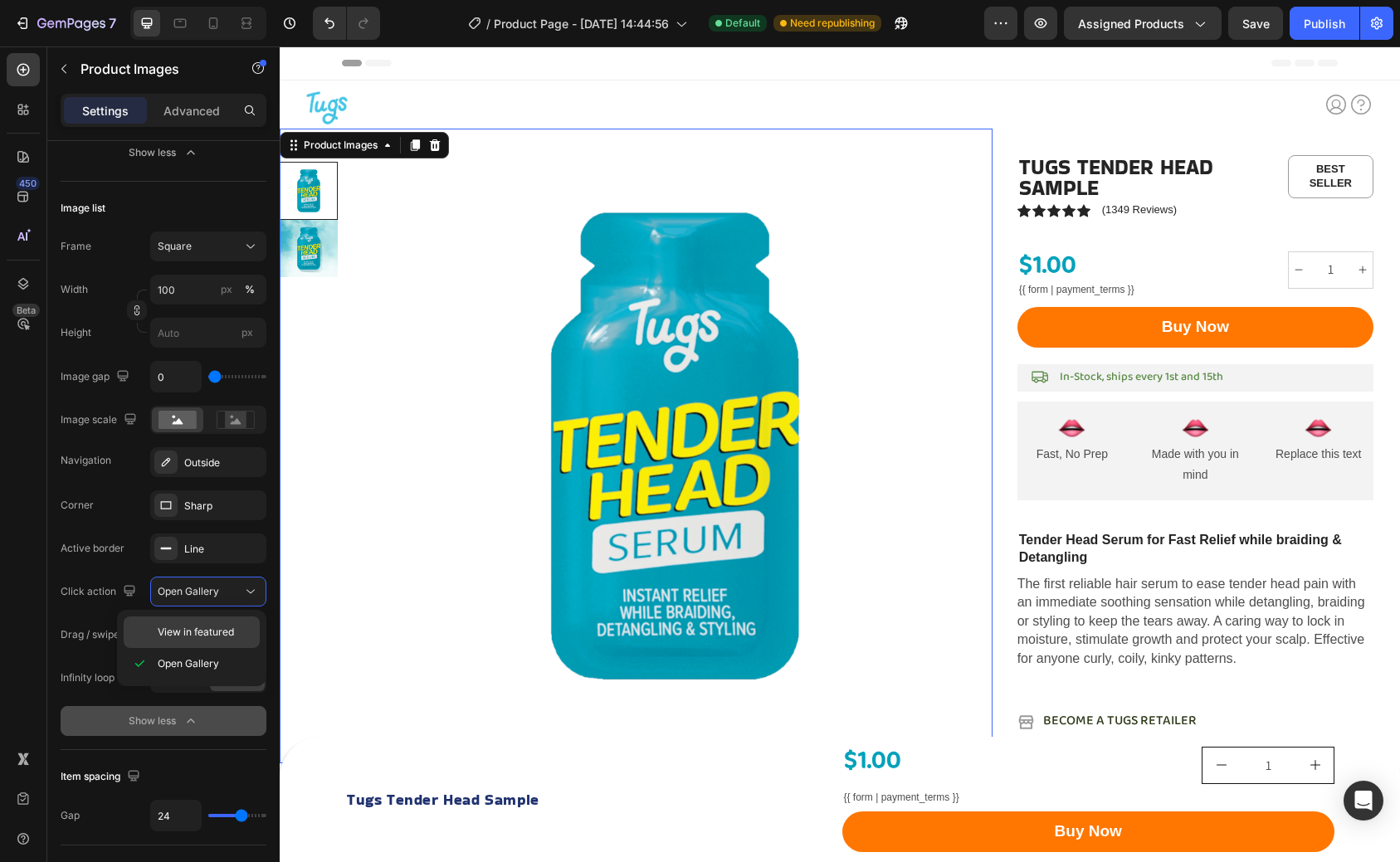
click at [233, 631] on span "View in featured" at bounding box center [196, 632] width 76 height 15
click at [327, 248] on img at bounding box center [308, 249] width 58 height 58
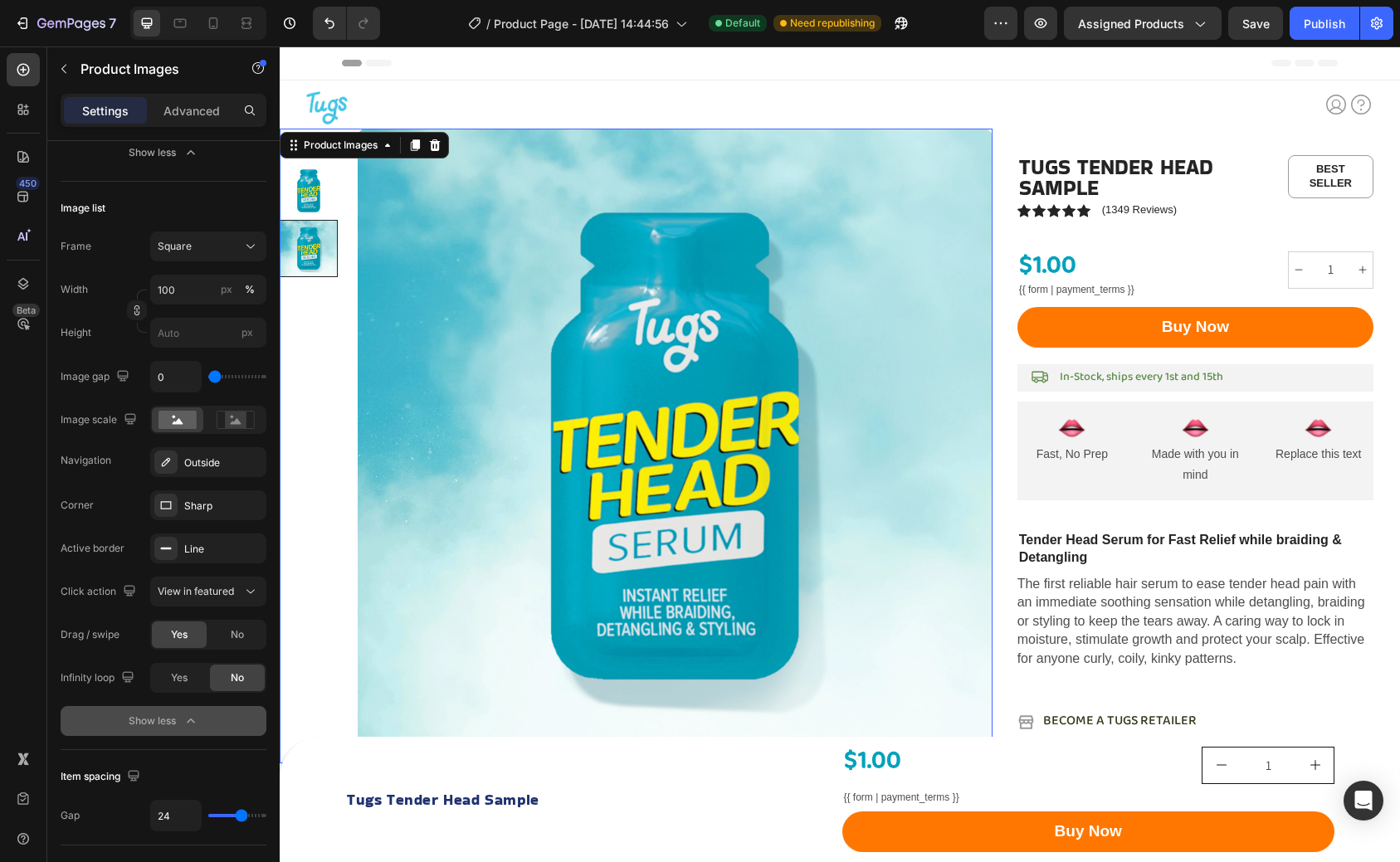
click at [313, 190] on img at bounding box center [308, 190] width 58 height 58
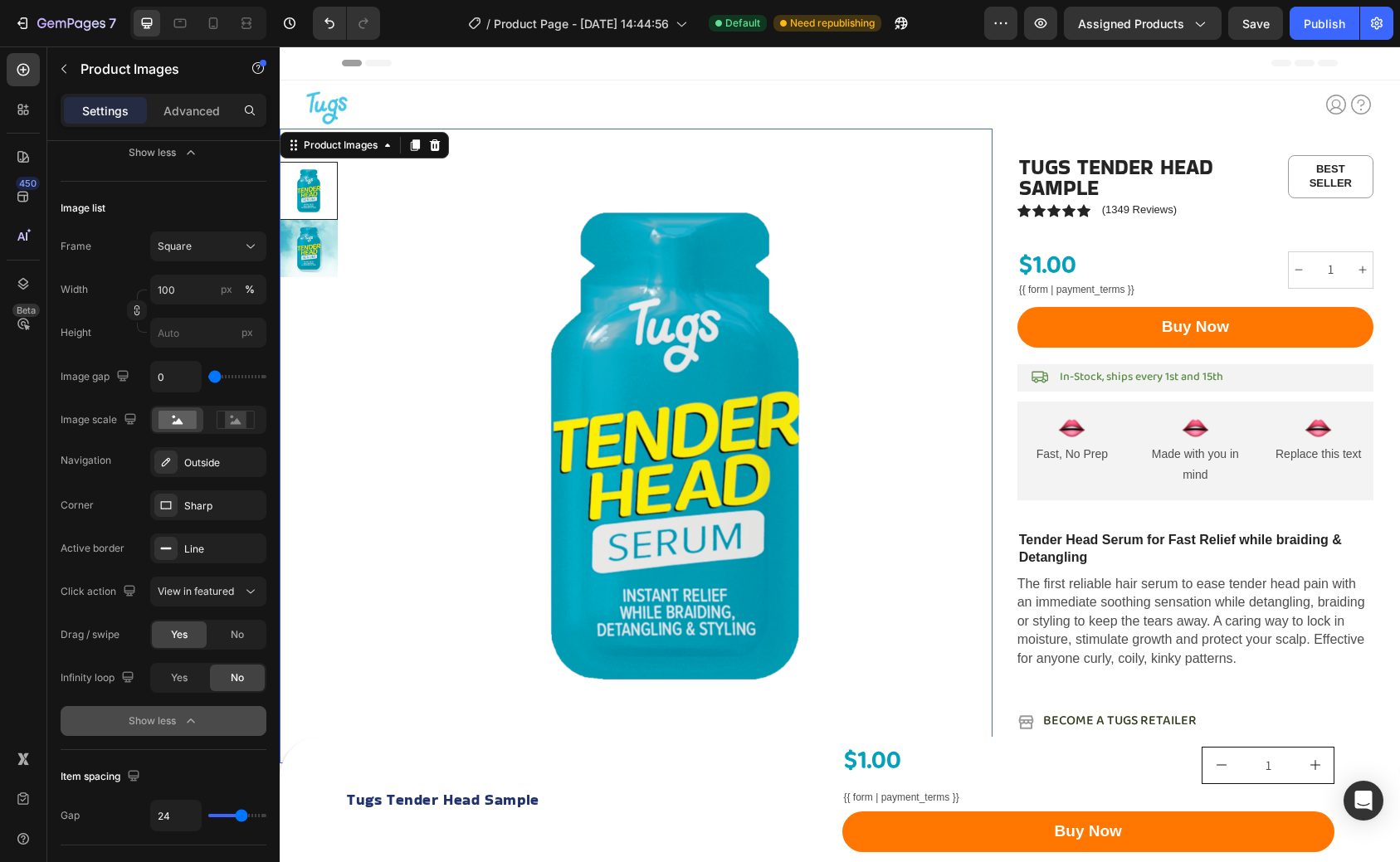
click at [315, 249] on img at bounding box center [308, 249] width 58 height 58
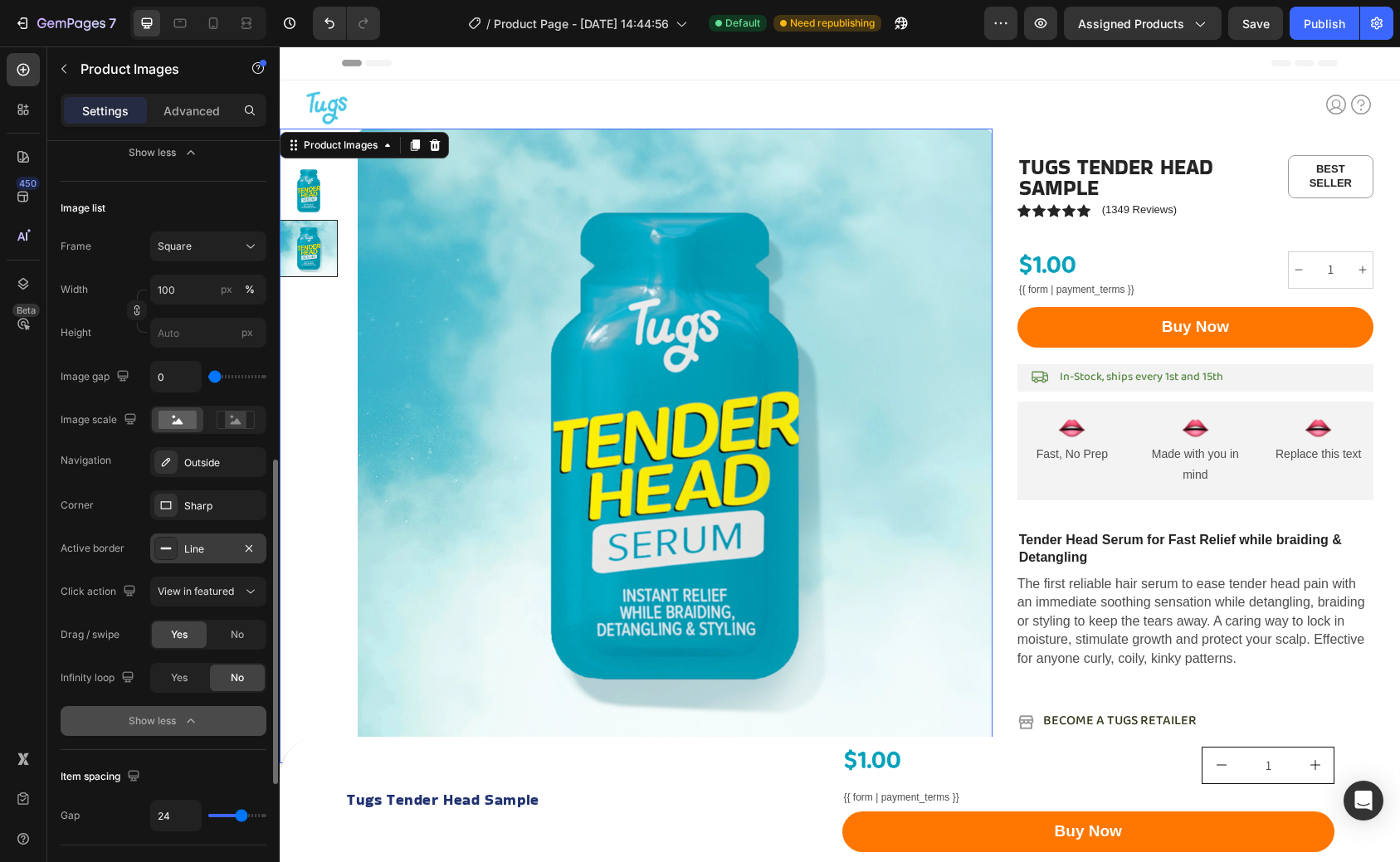
click at [210, 553] on div "Line" at bounding box center [208, 550] width 48 height 15
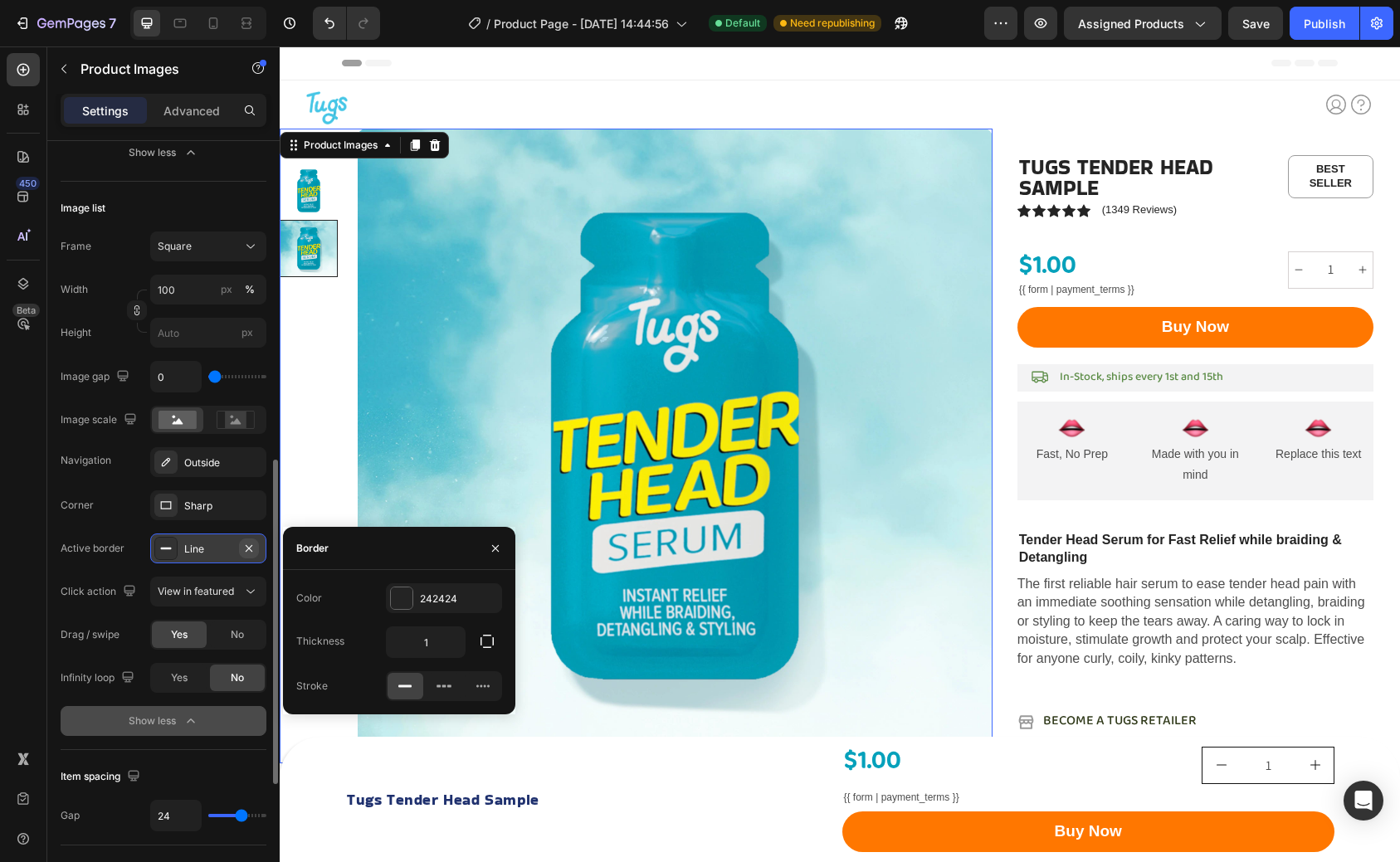
click at [248, 552] on icon "button" at bounding box center [249, 549] width 13 height 13
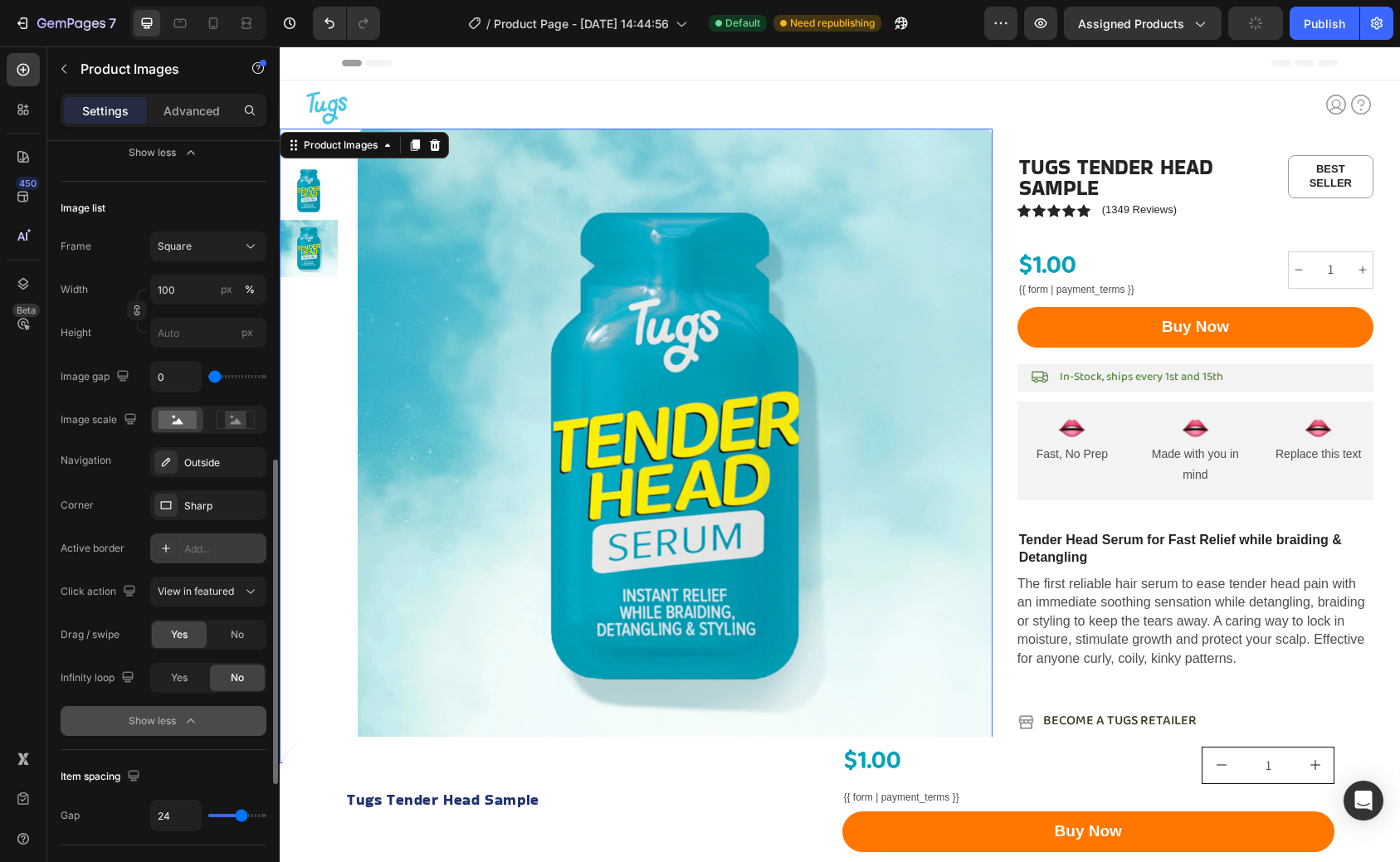
click at [210, 550] on div "Add..." at bounding box center [223, 550] width 78 height 15
type input "1"
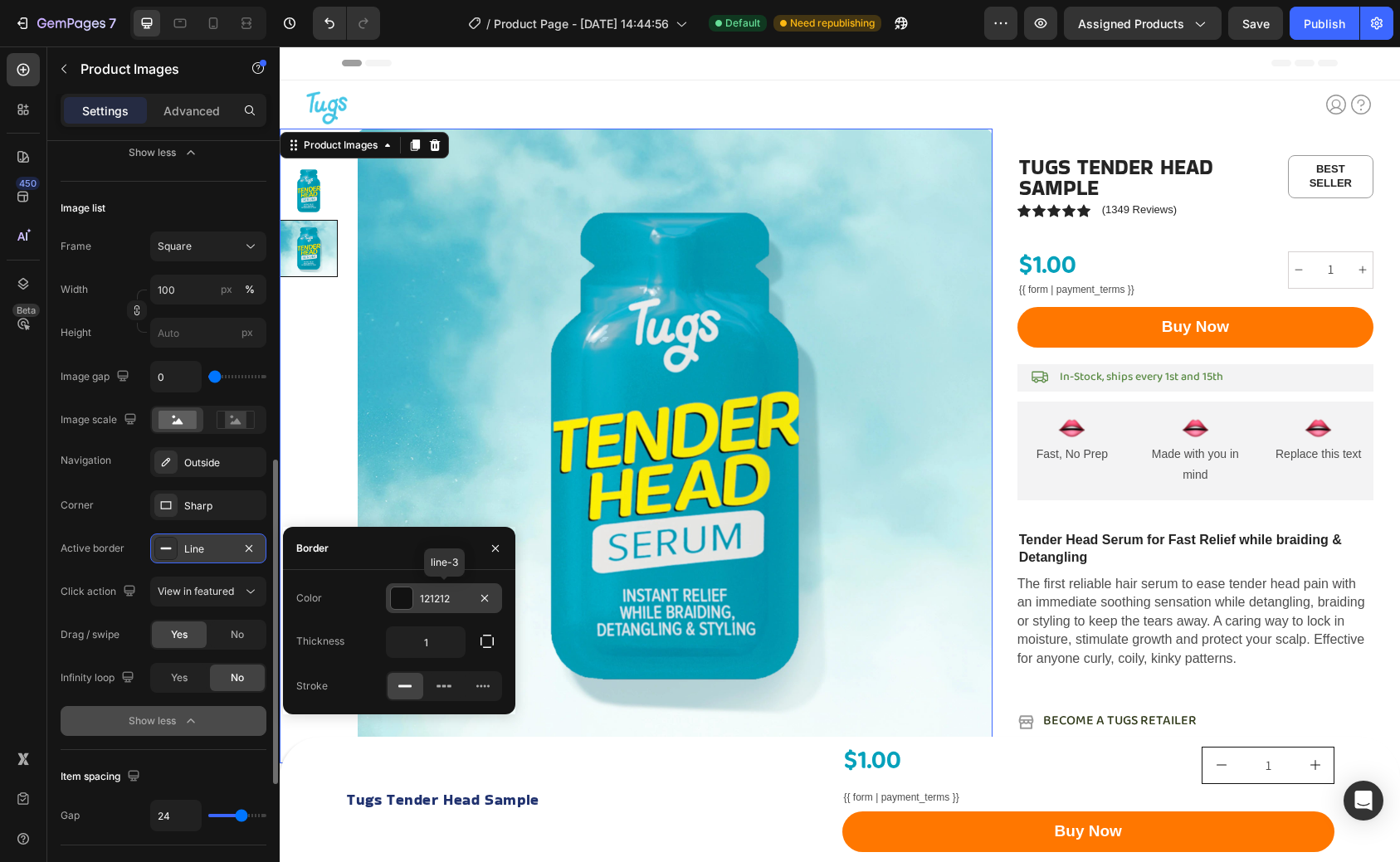
click at [443, 606] on div "121212" at bounding box center [445, 599] width 48 height 15
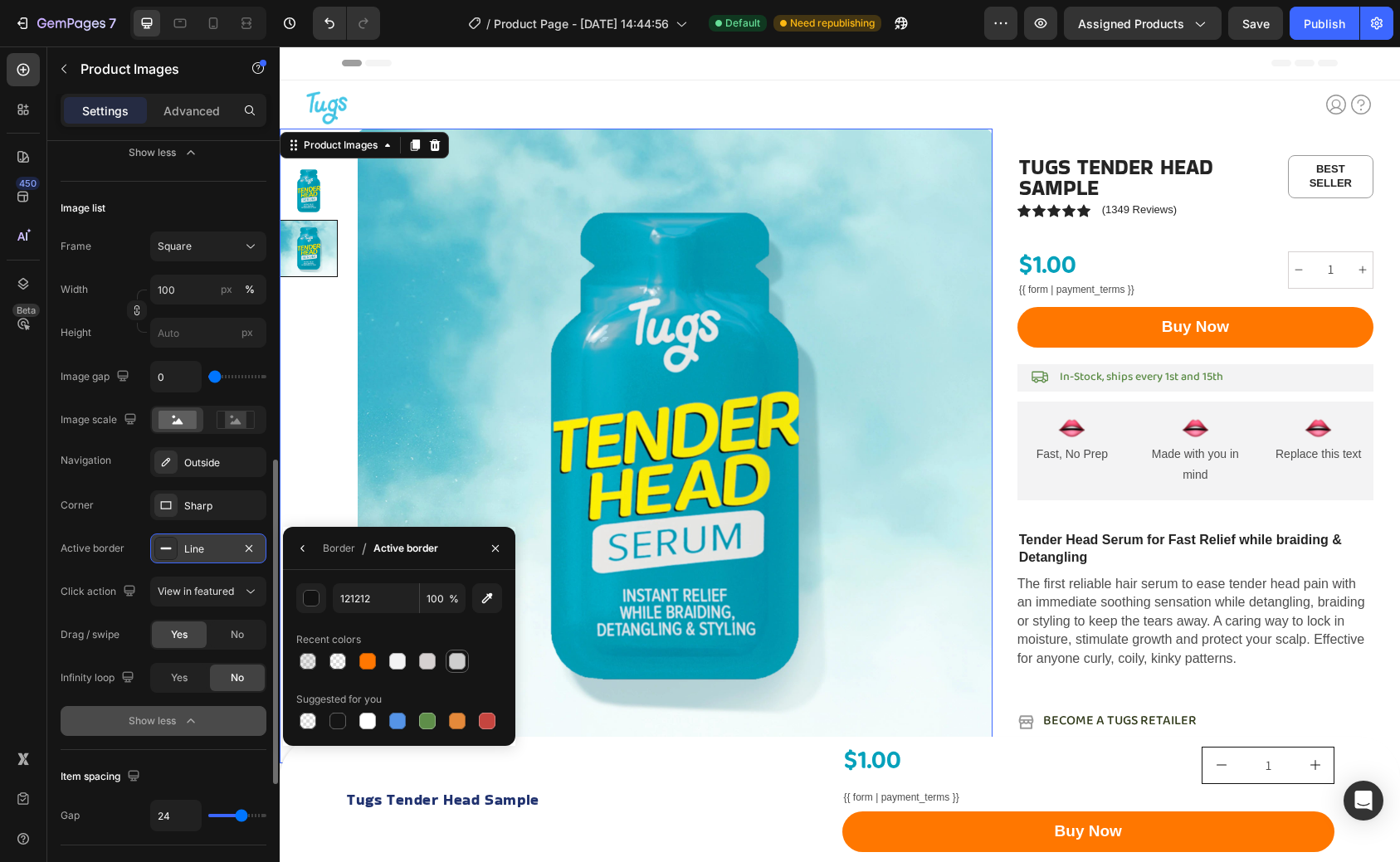
click at [455, 663] on div at bounding box center [457, 661] width 16 height 16
type input "CECECE"
click at [107, 498] on div "Corner Sharp" at bounding box center [163, 505] width 206 height 30
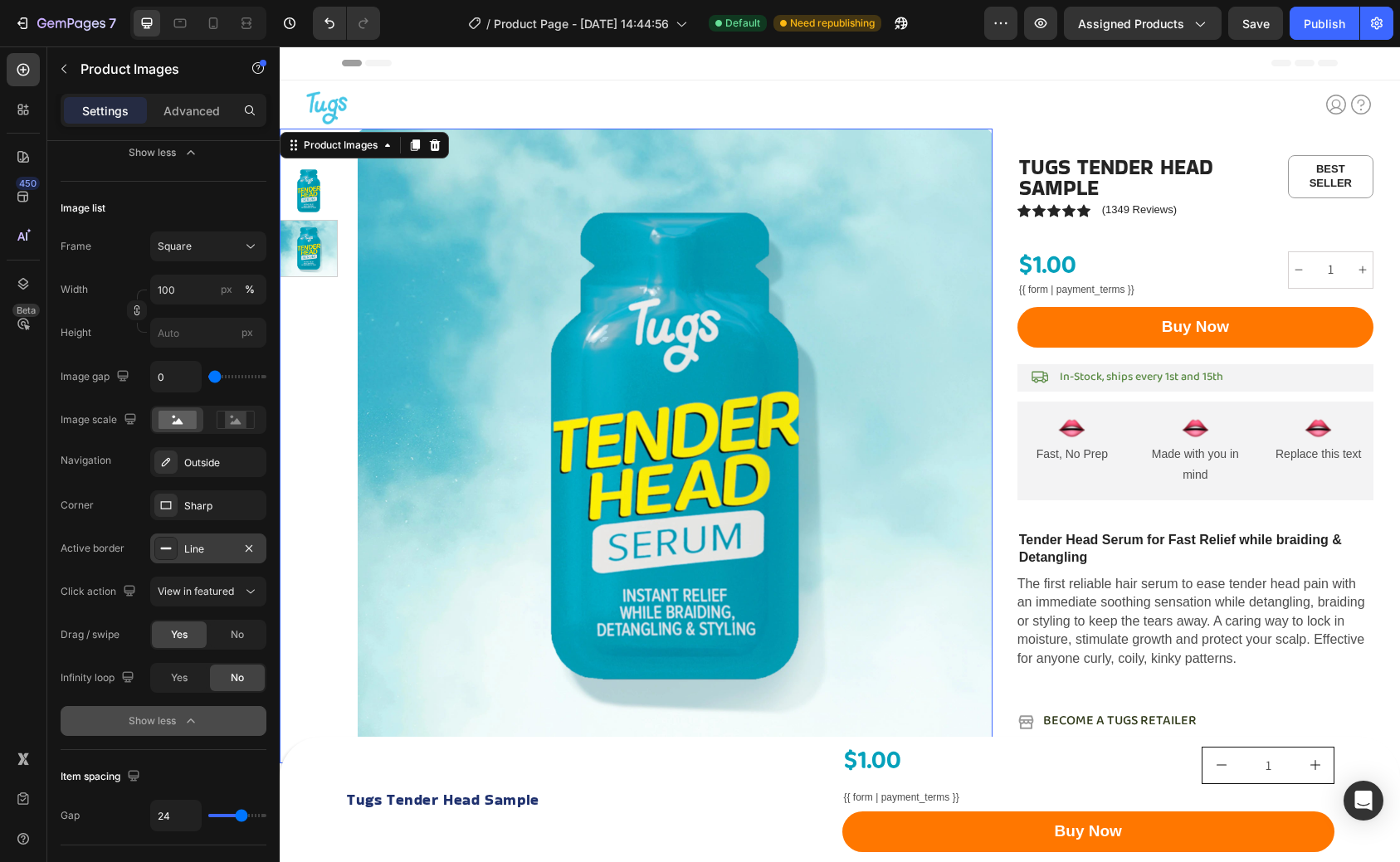
click at [367, 232] on img at bounding box center [674, 445] width 635 height 635
click at [198, 545] on div "Line" at bounding box center [208, 550] width 48 height 15
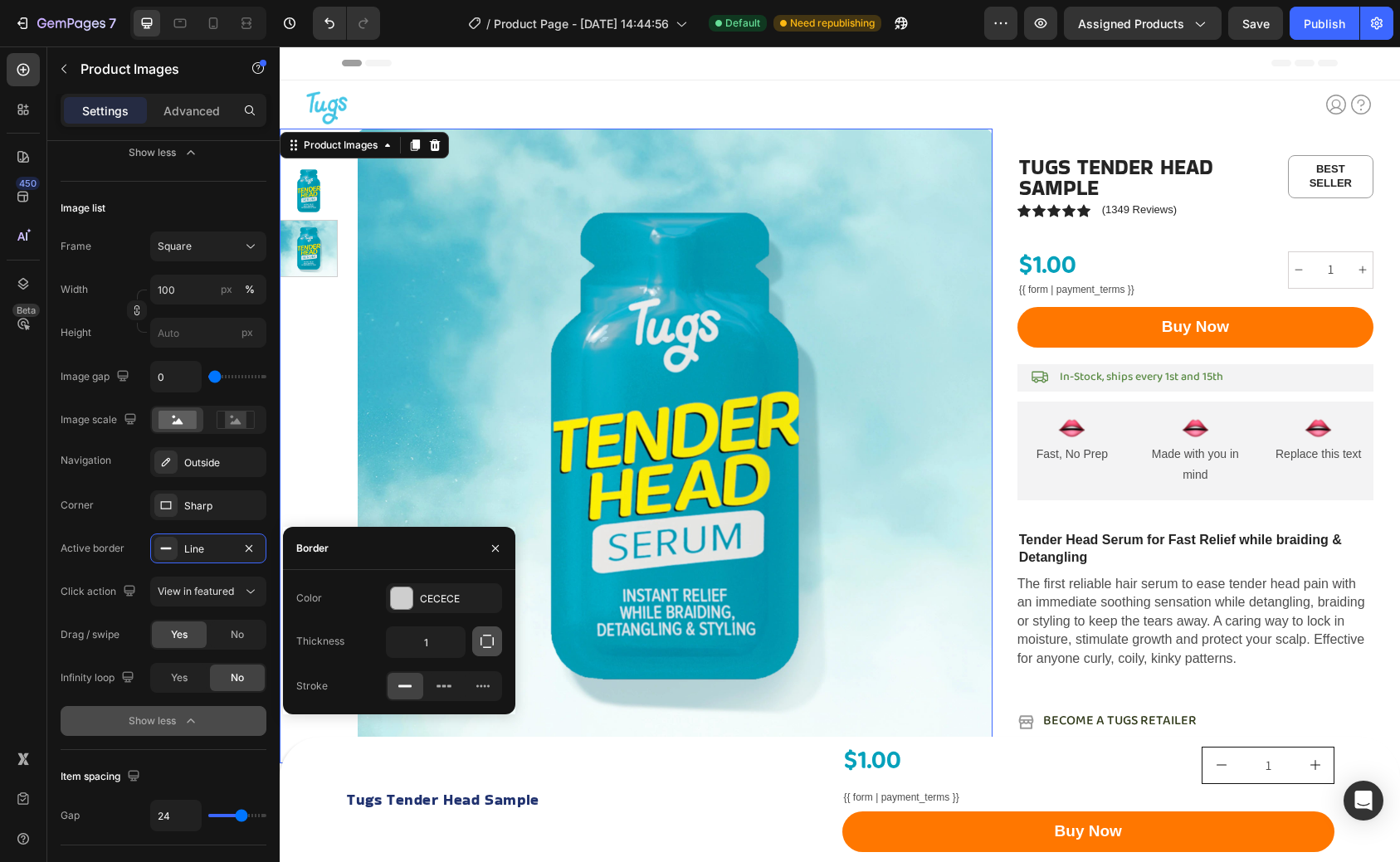
click at [485, 640] on icon "button" at bounding box center [487, 641] width 16 height 16
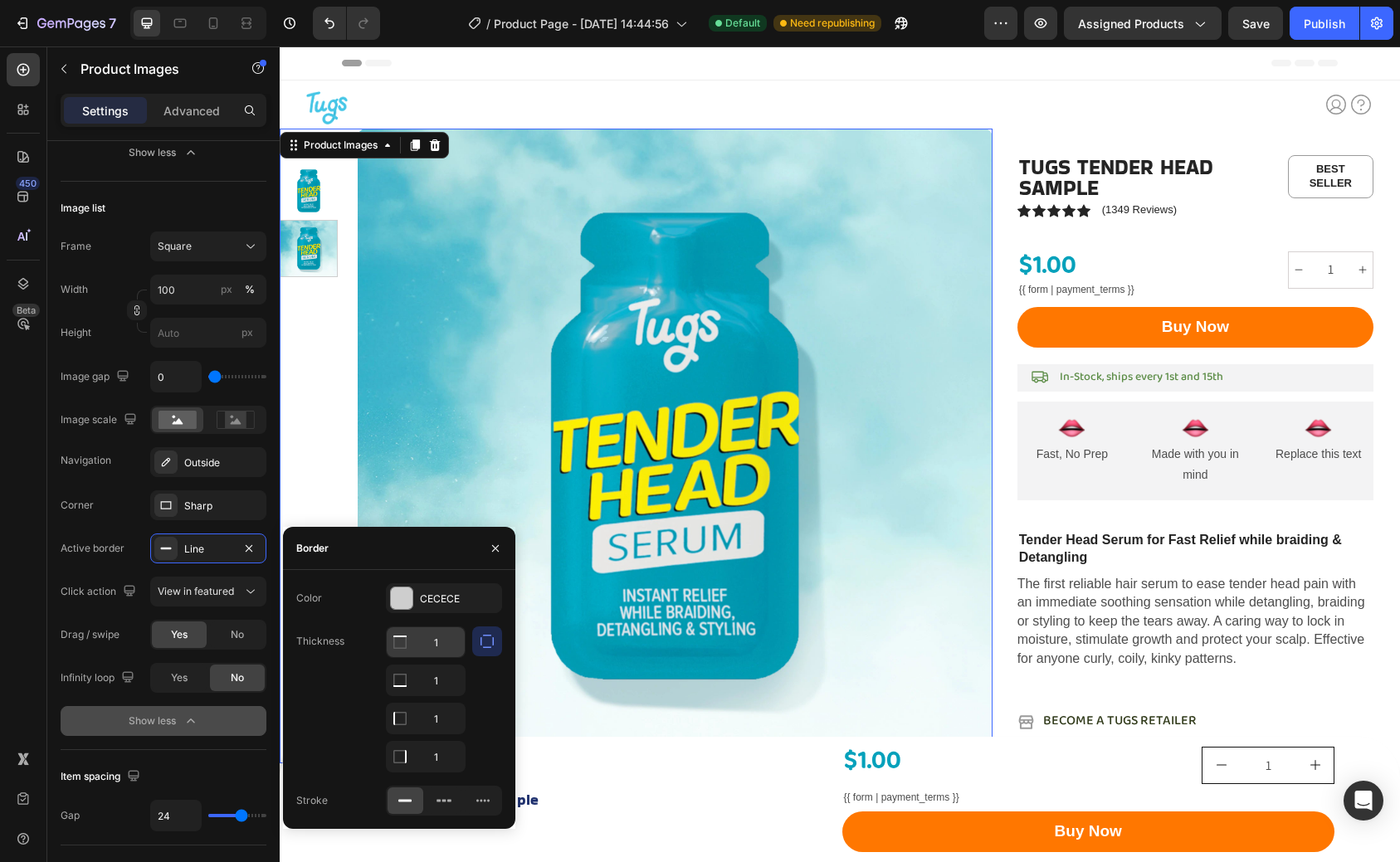
click at [444, 644] on input "1" at bounding box center [426, 642] width 78 height 30
type input "0"
click at [445, 684] on input "1" at bounding box center [426, 680] width 78 height 30
type input "0"
click at [436, 657] on input "1" at bounding box center [426, 642] width 78 height 30
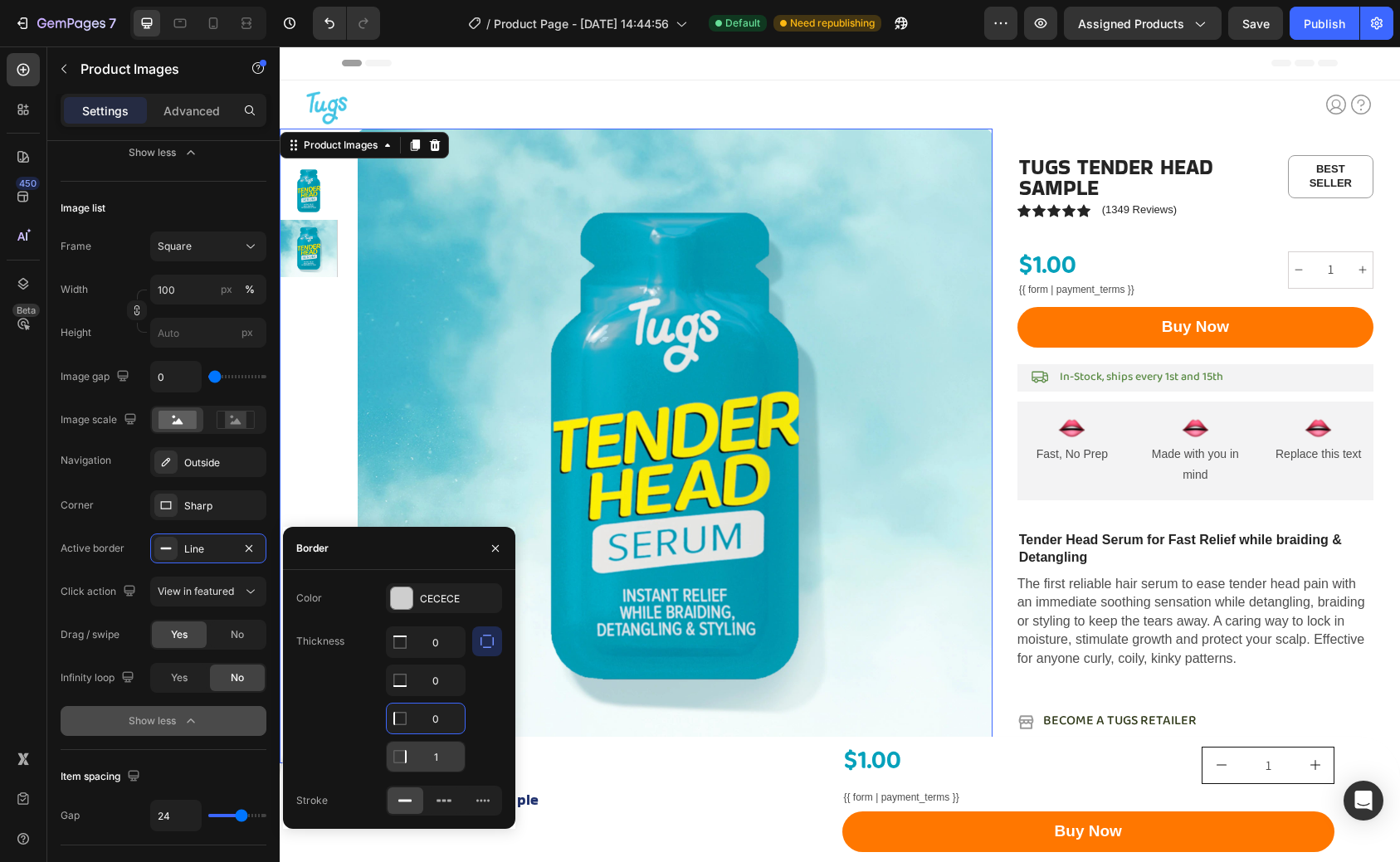
type input "0"
click at [442, 657] on input "1" at bounding box center [426, 642] width 78 height 30
type input "3"
click at [433, 594] on div "CECECE" at bounding box center [445, 599] width 48 height 15
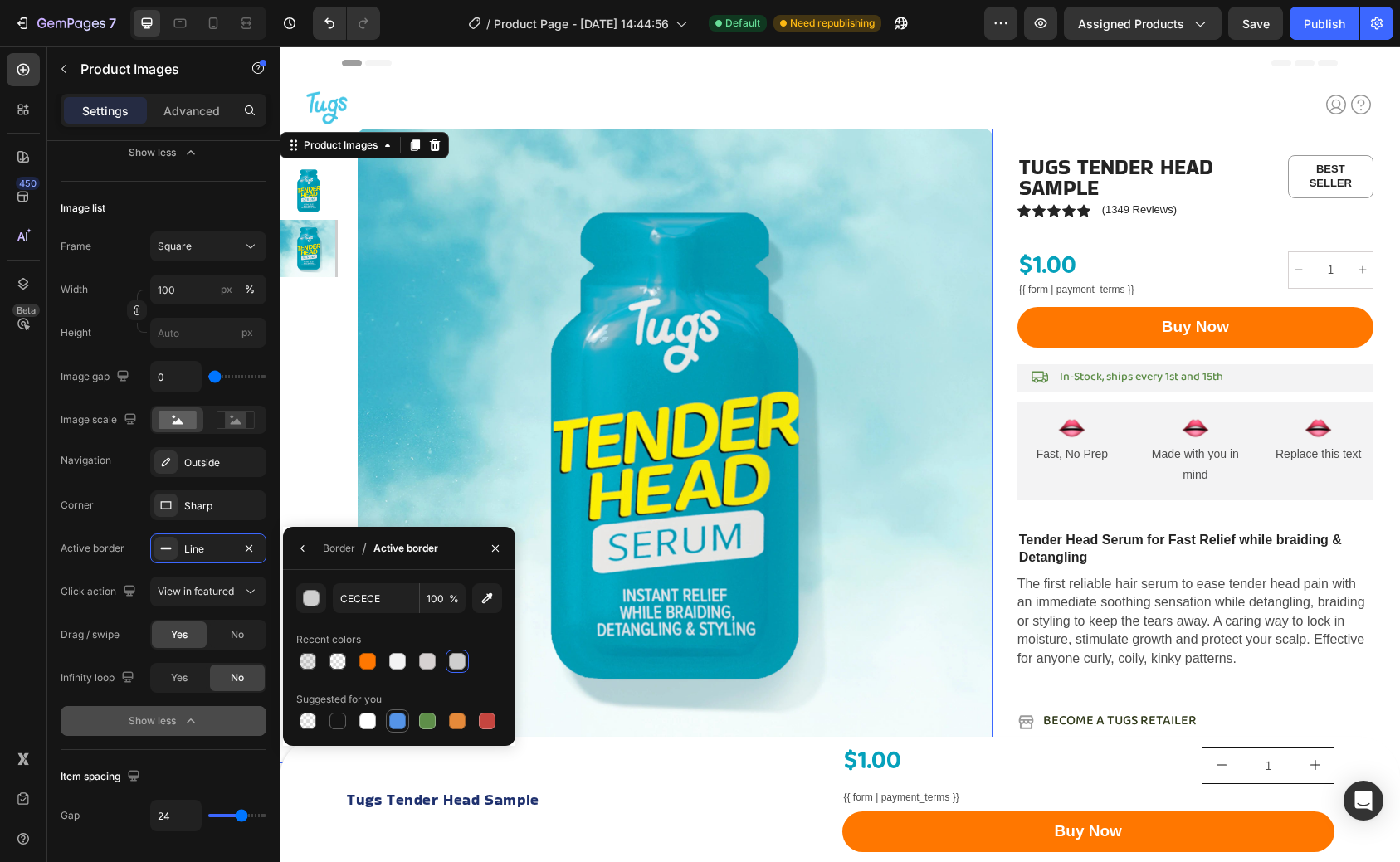
click at [398, 726] on div at bounding box center [397, 721] width 16 height 16
click at [369, 664] on div at bounding box center [367, 661] width 16 height 16
click at [392, 720] on div at bounding box center [397, 721] width 16 height 16
click at [367, 662] on div at bounding box center [367, 661] width 16 height 16
type input "FF7701"
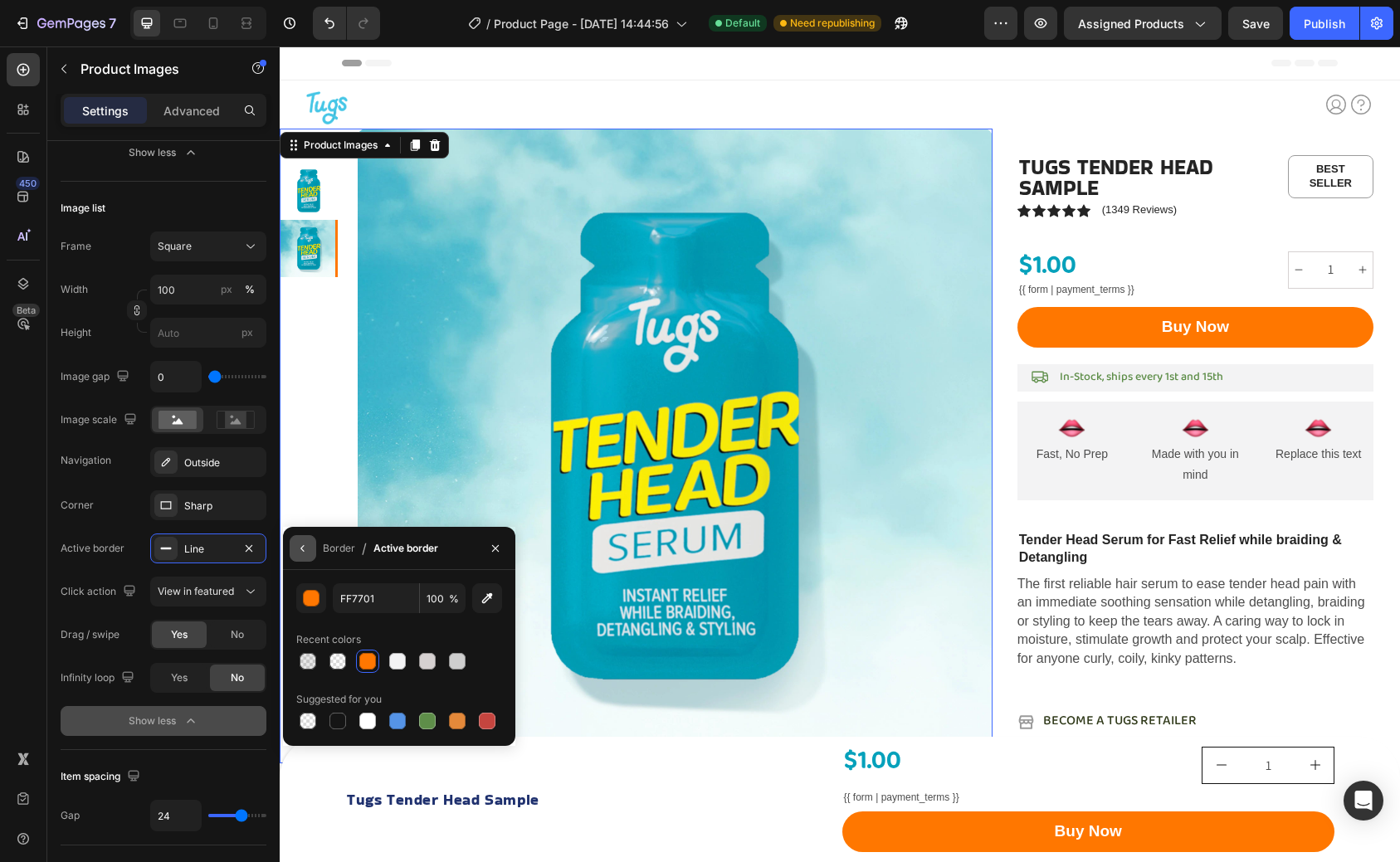
click at [304, 550] on icon "button" at bounding box center [303, 549] width 13 height 13
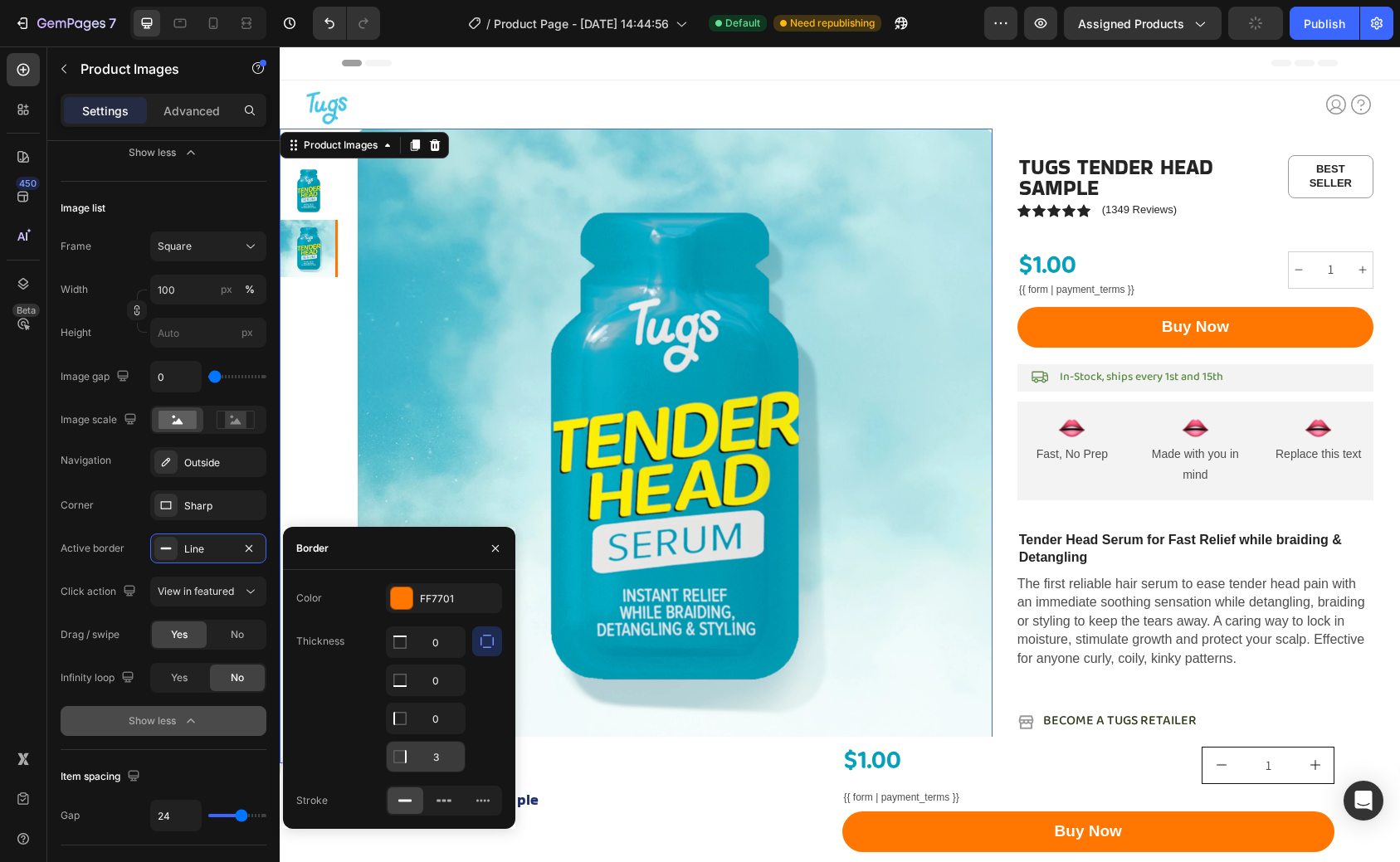
click at [435, 657] on input "3" at bounding box center [426, 642] width 78 height 30
type input "6"
type input "5"
click at [343, 705] on div "Thickness 0 0 0 5" at bounding box center [399, 699] width 206 height 146
click at [494, 545] on icon "button" at bounding box center [495, 549] width 13 height 13
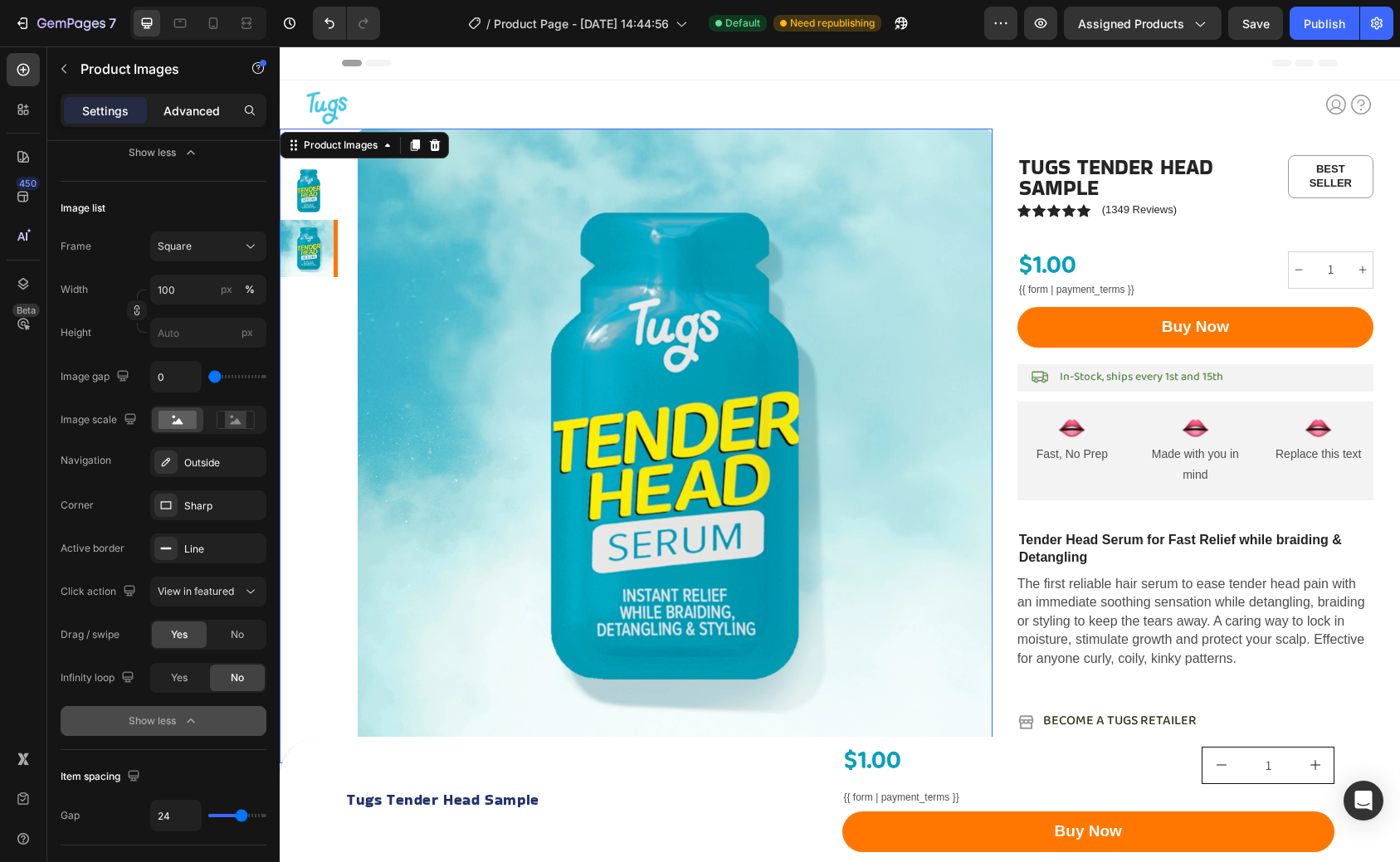
click at [190, 108] on p "Advanced" at bounding box center [191, 110] width 57 height 17
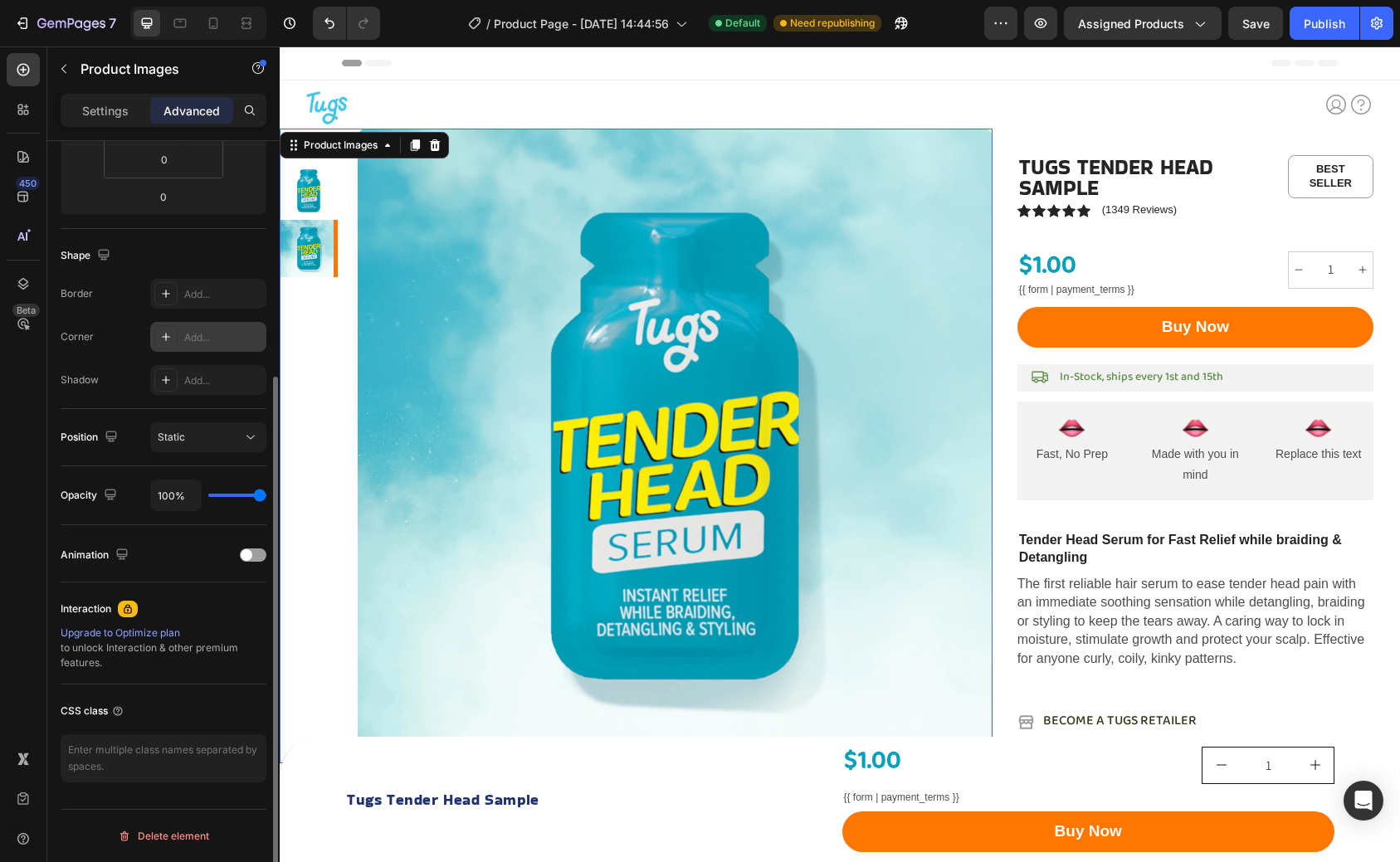
scroll to position [0, 0]
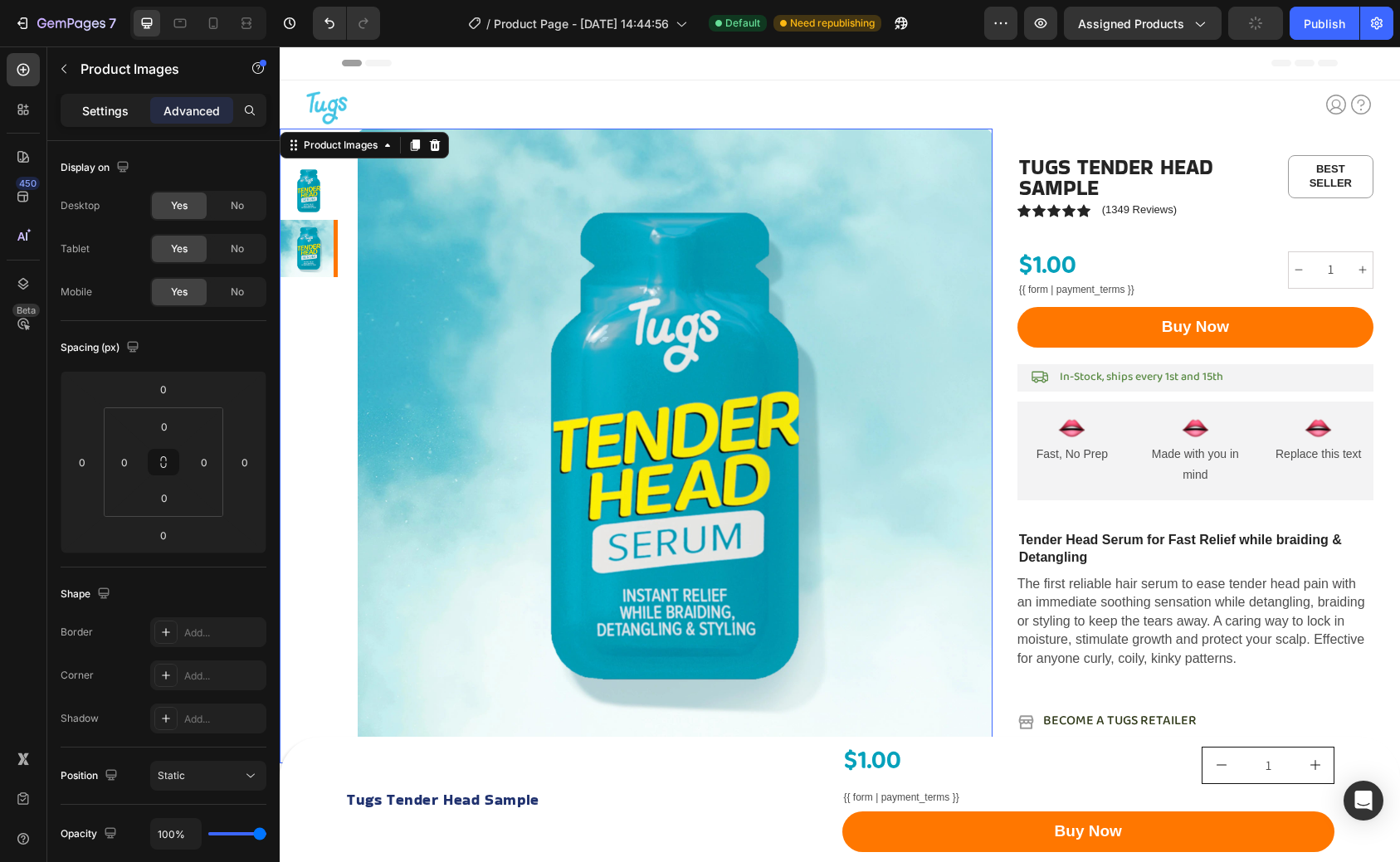
click at [105, 104] on p "Settings" at bounding box center [106, 110] width 47 height 17
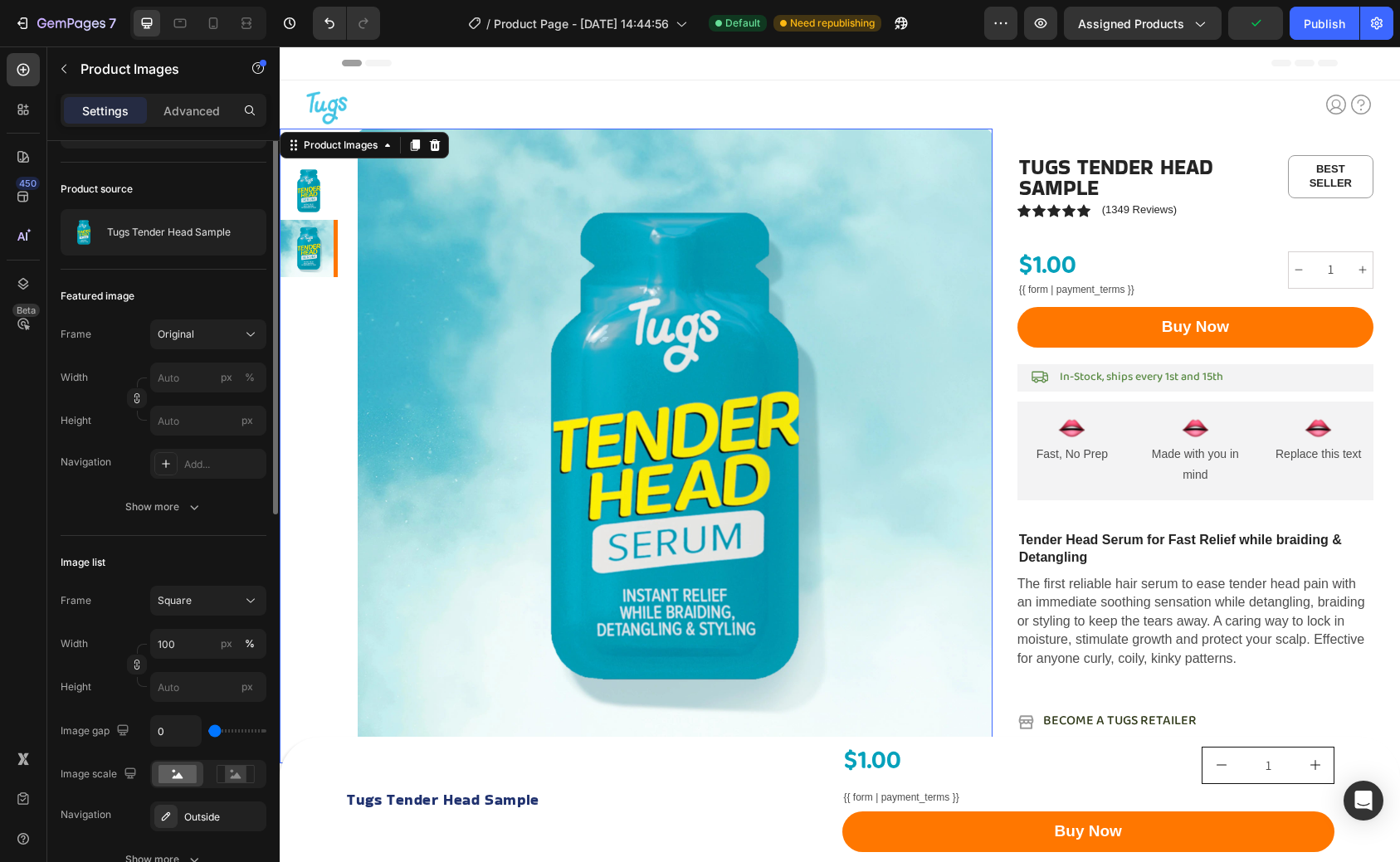
scroll to position [157, 0]
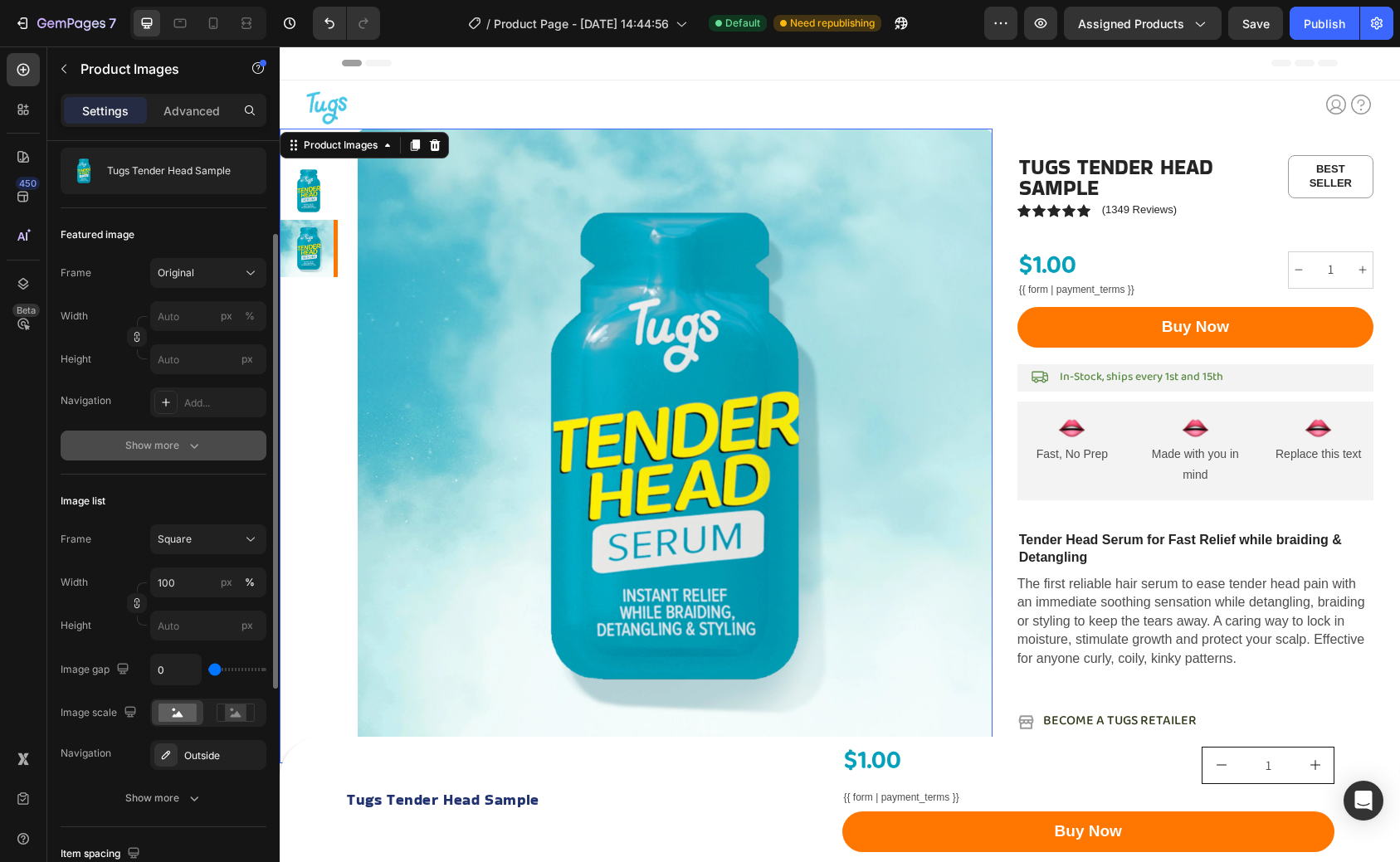
click at [172, 451] on div "Show more" at bounding box center [164, 445] width 77 height 16
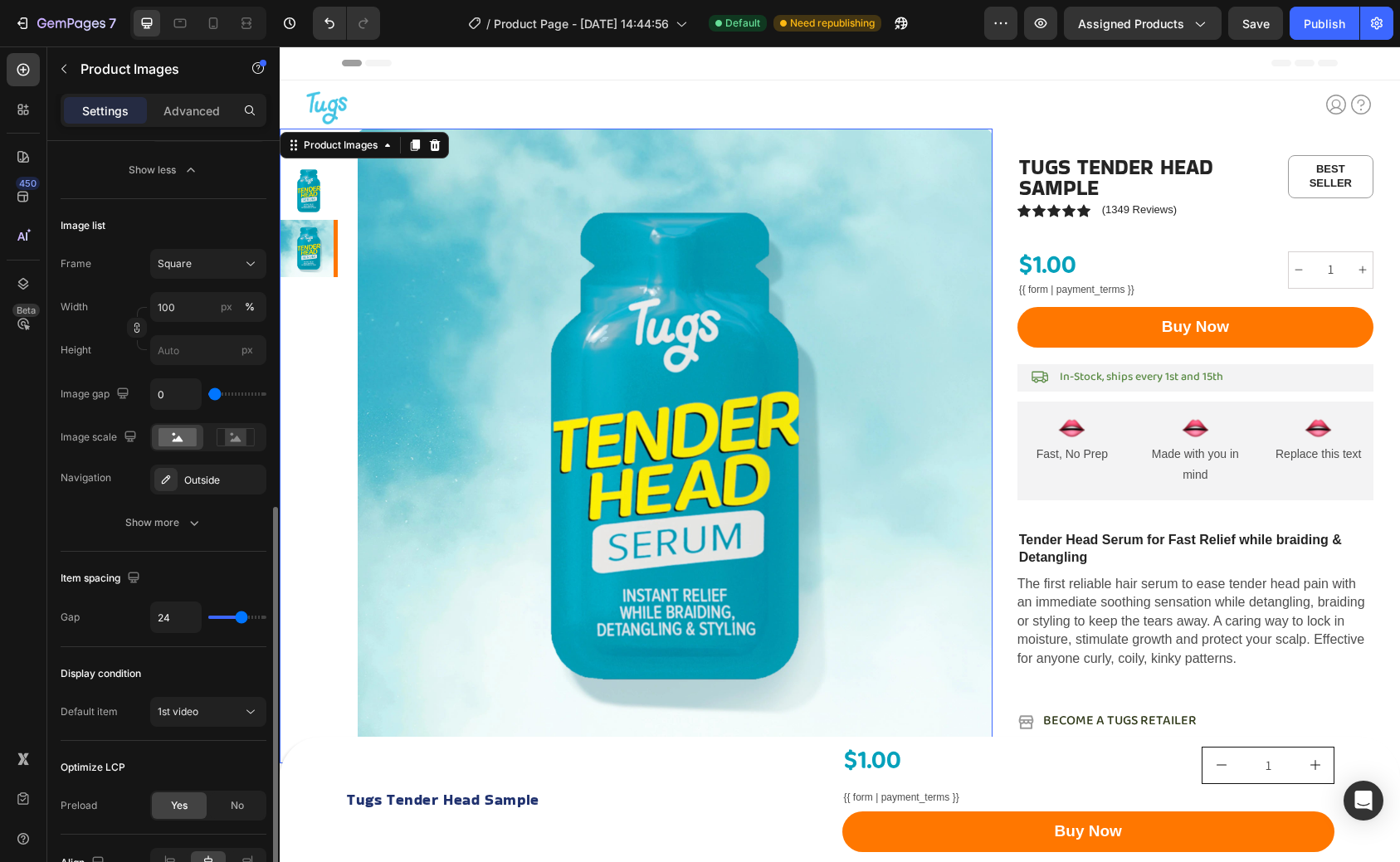
scroll to position [744, 0]
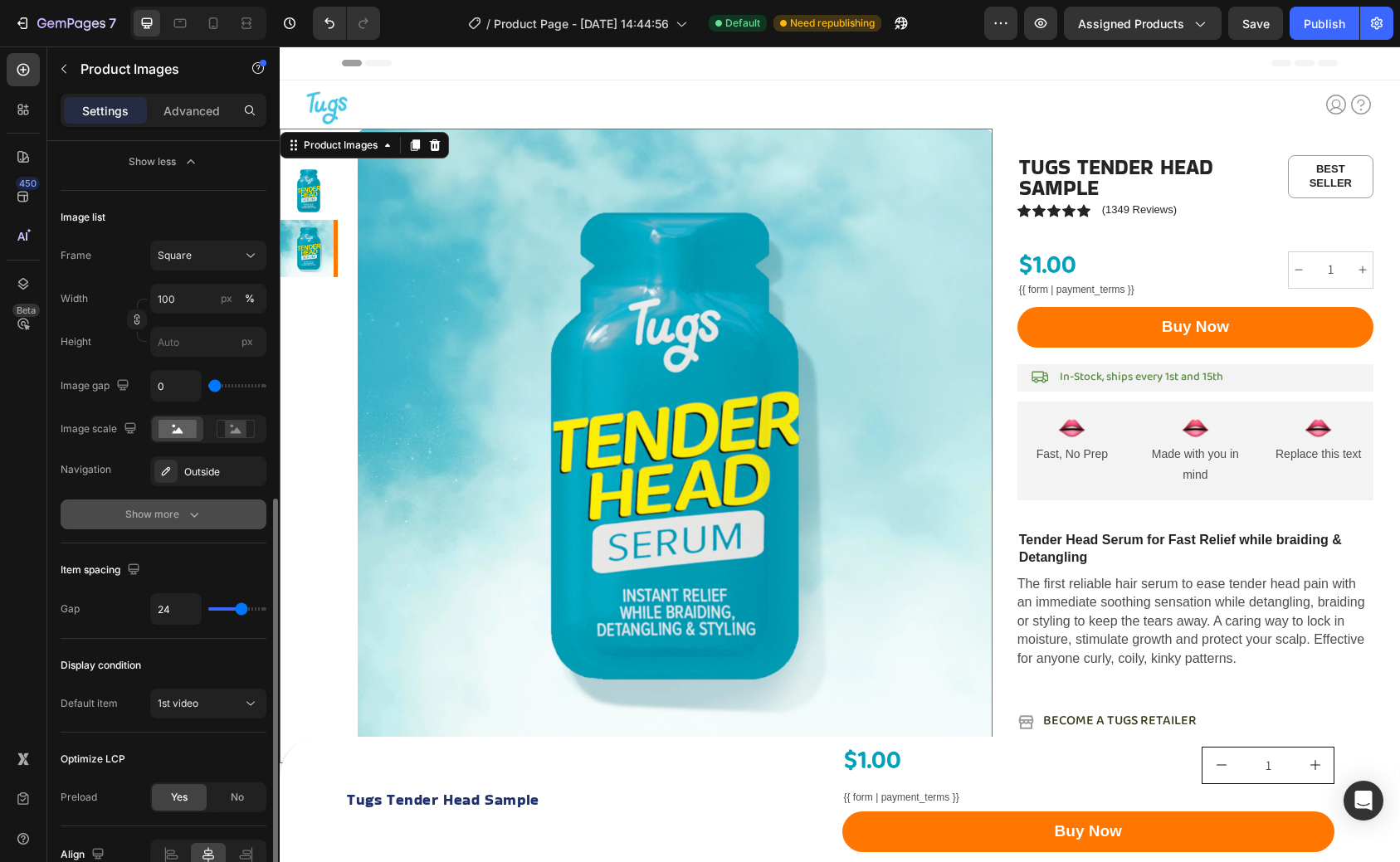
click at [166, 512] on div "Show more" at bounding box center [164, 515] width 77 height 16
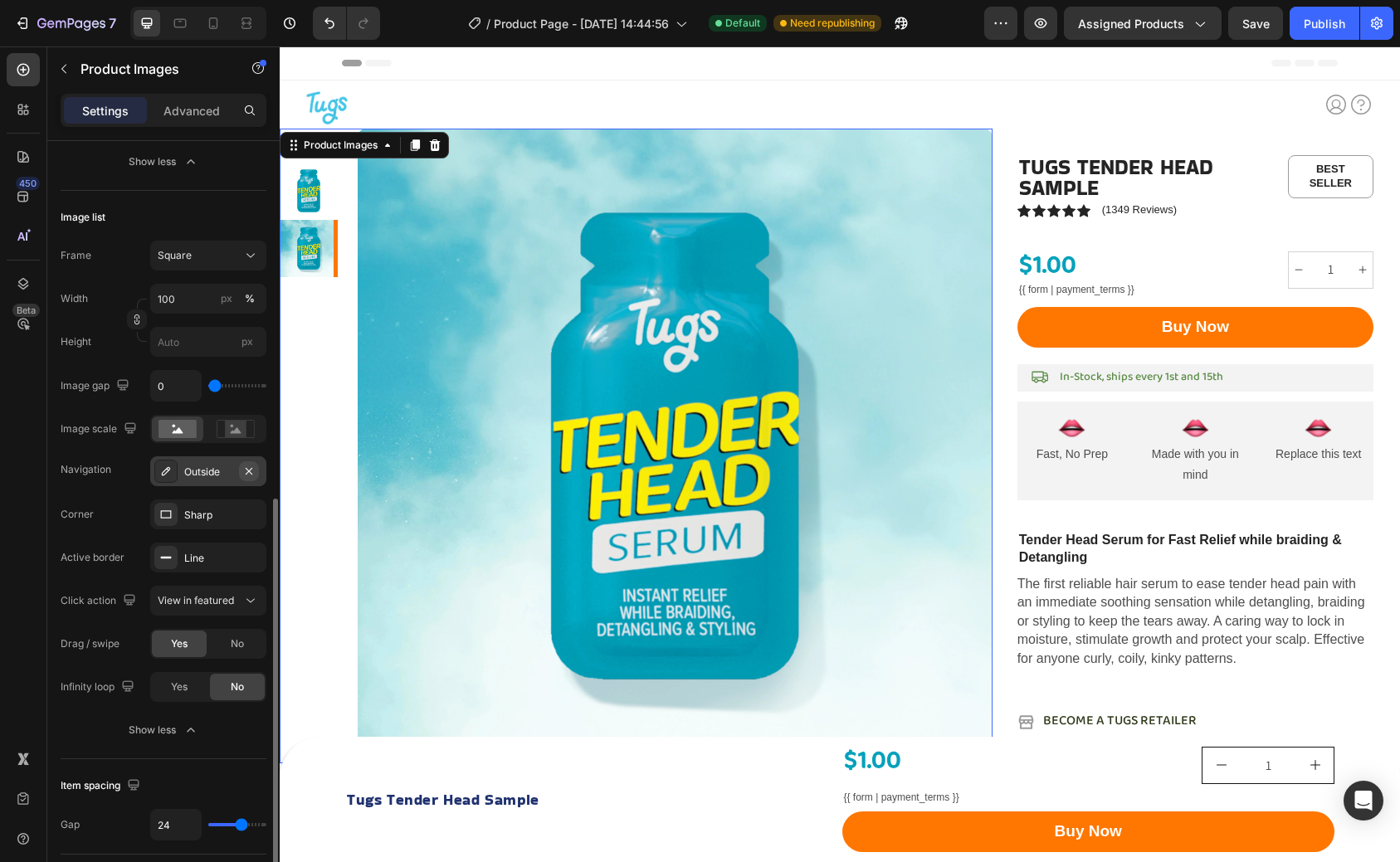
click at [248, 473] on icon "button" at bounding box center [249, 471] width 13 height 13
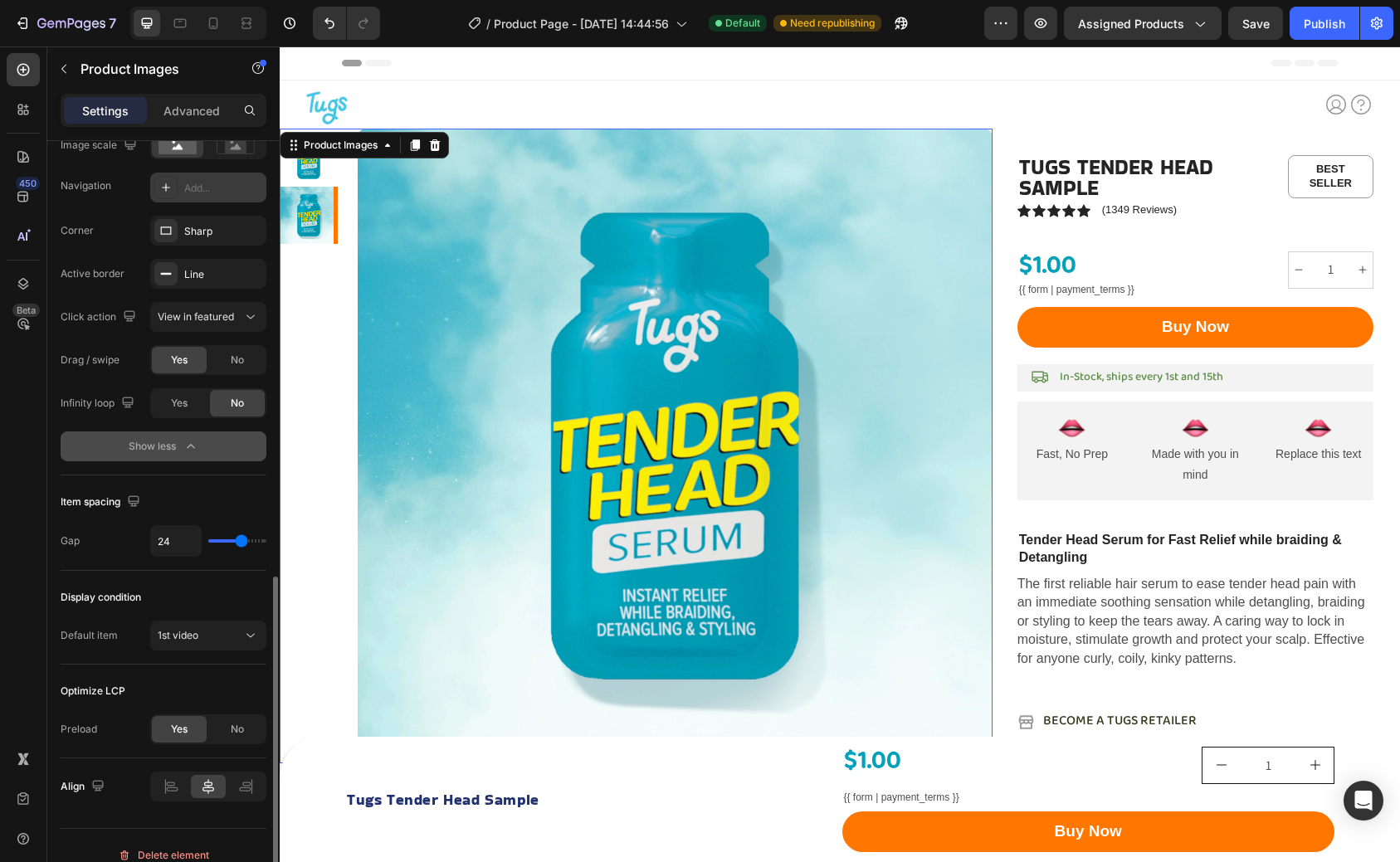
scroll to position [1047, 0]
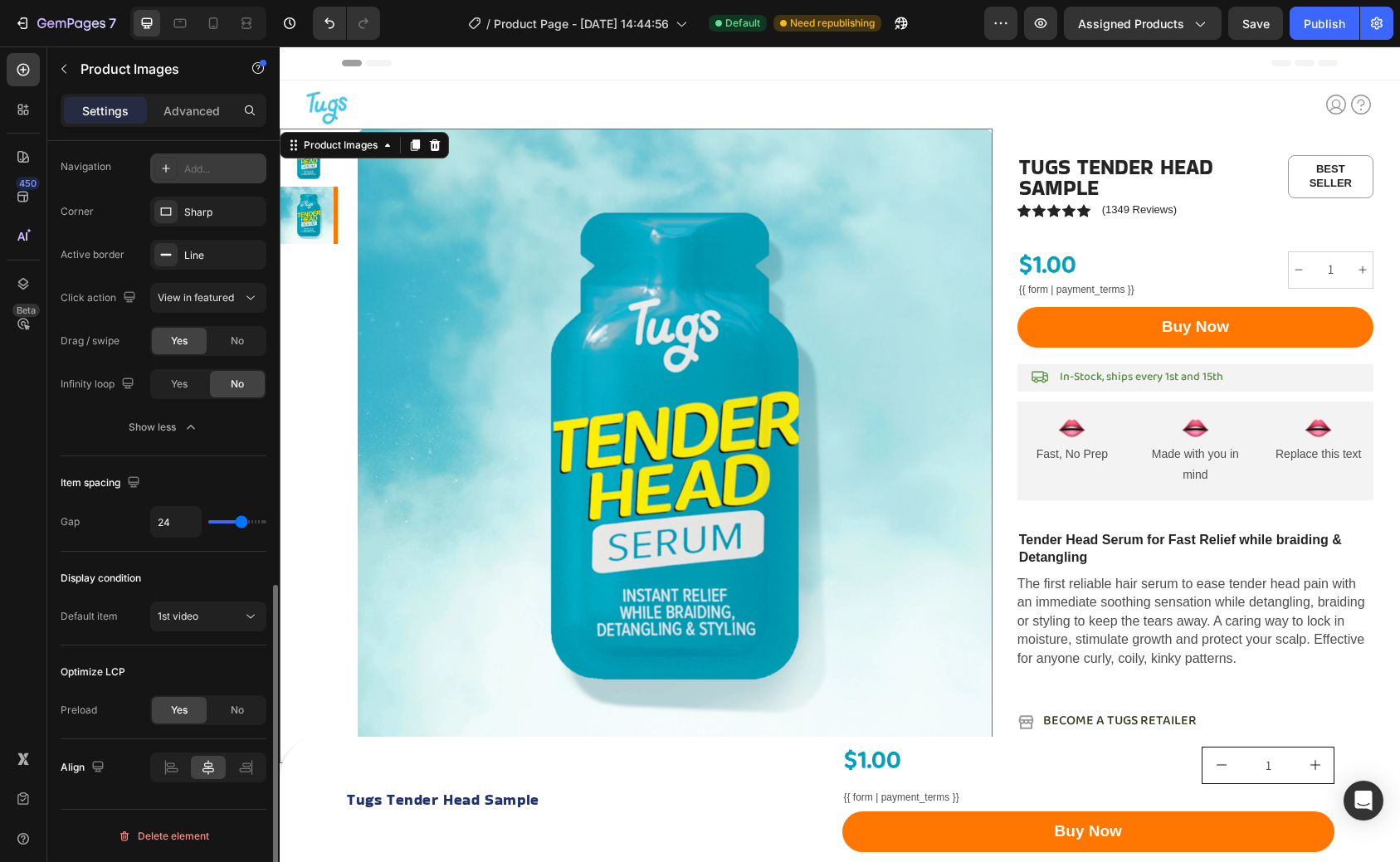
type input "18"
type input "14"
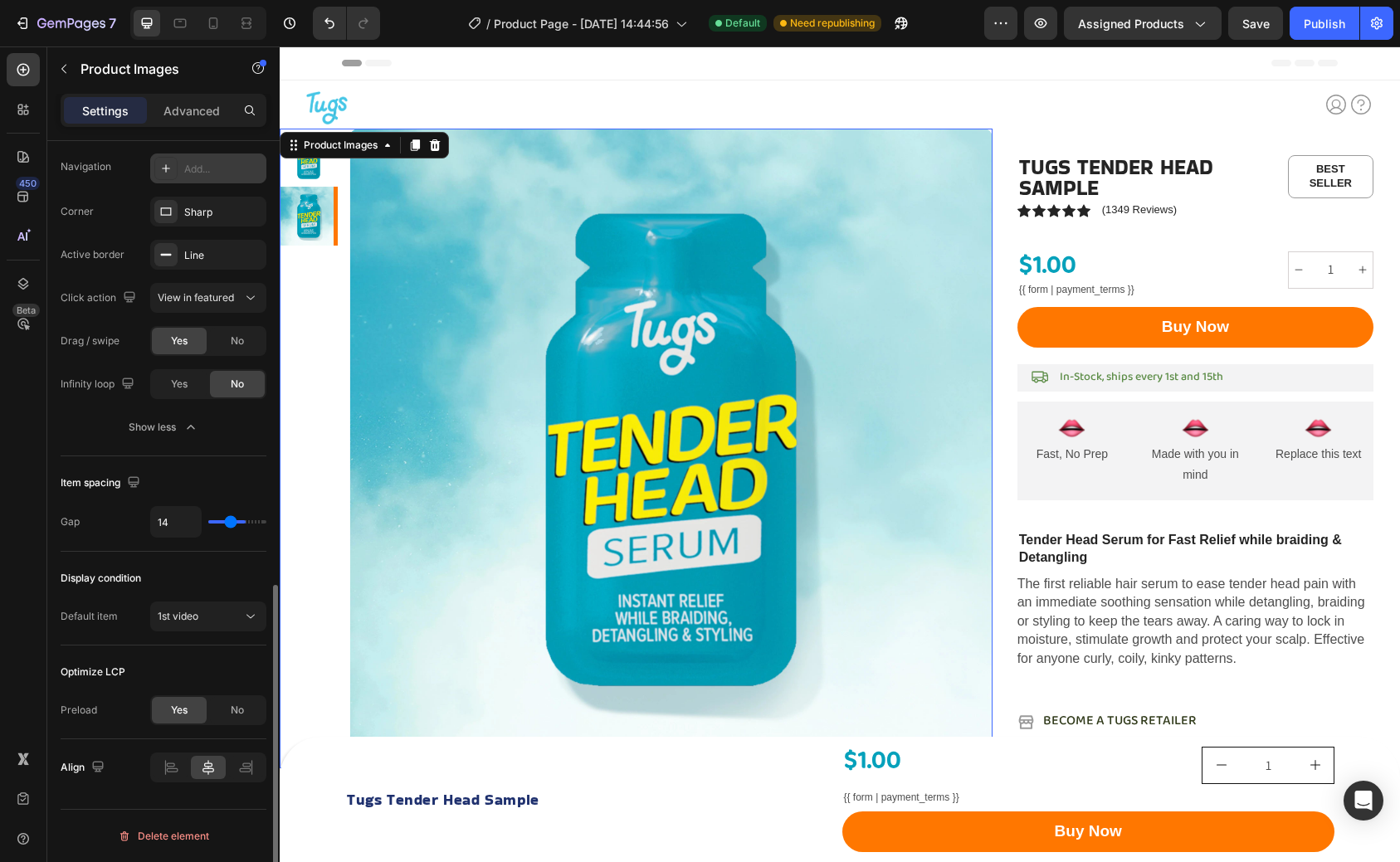
type input "10"
type input "0"
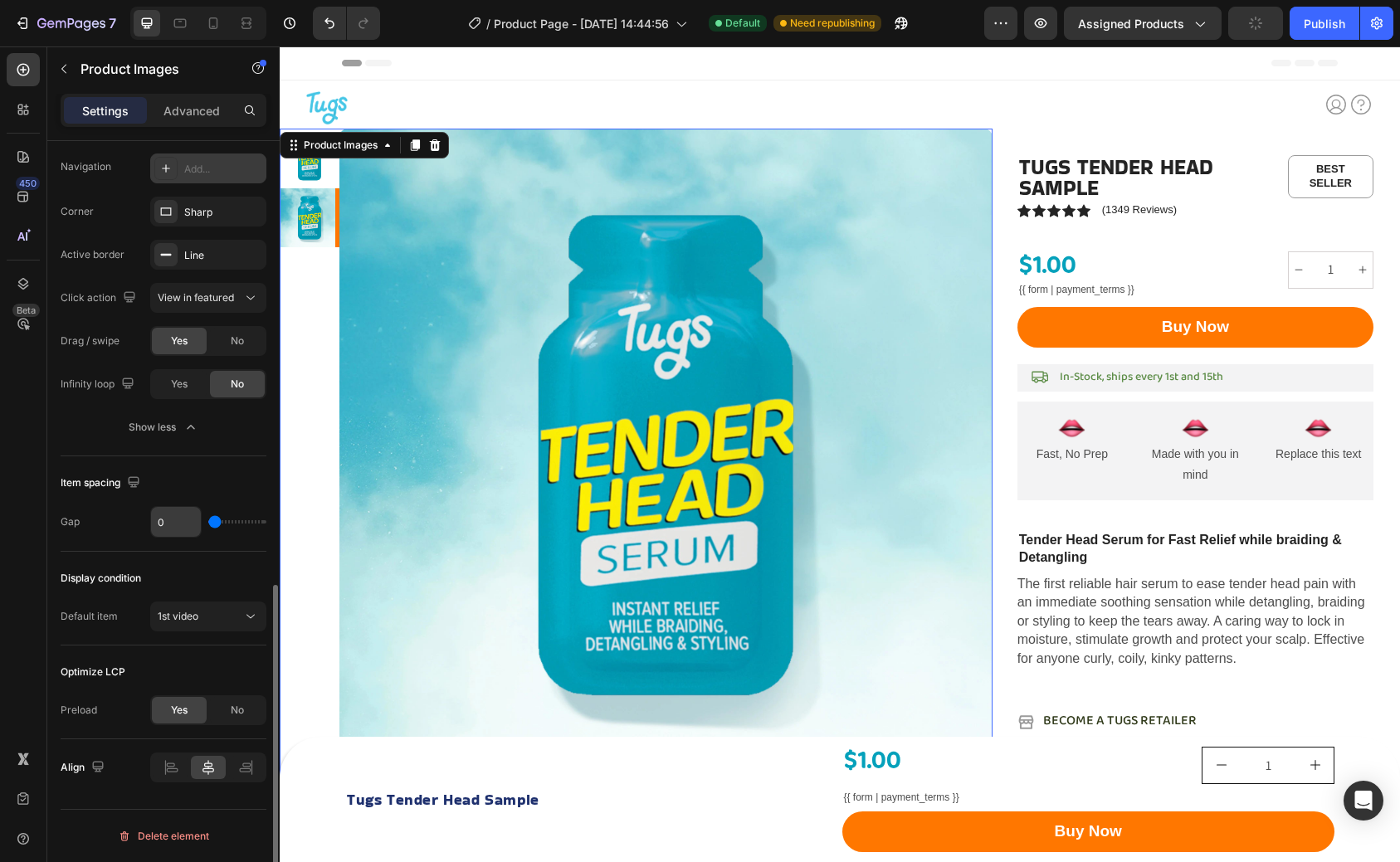
drag, startPoint x: 242, startPoint y: 525, endPoint x: 174, endPoint y: 525, distance: 68.0
type input "0"
click at [208, 523] on input "range" at bounding box center [237, 523] width 58 height 4
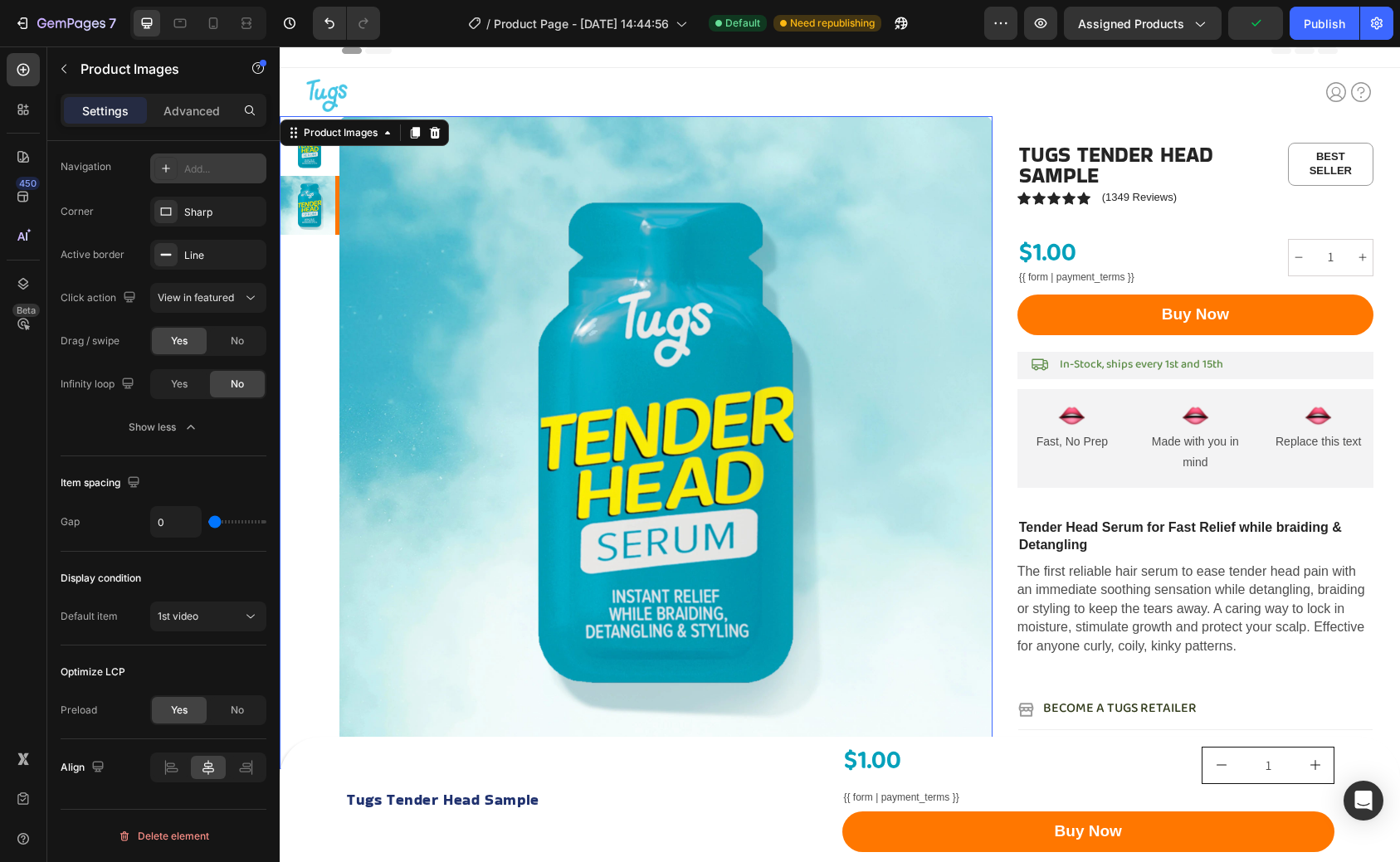
scroll to position [0, 0]
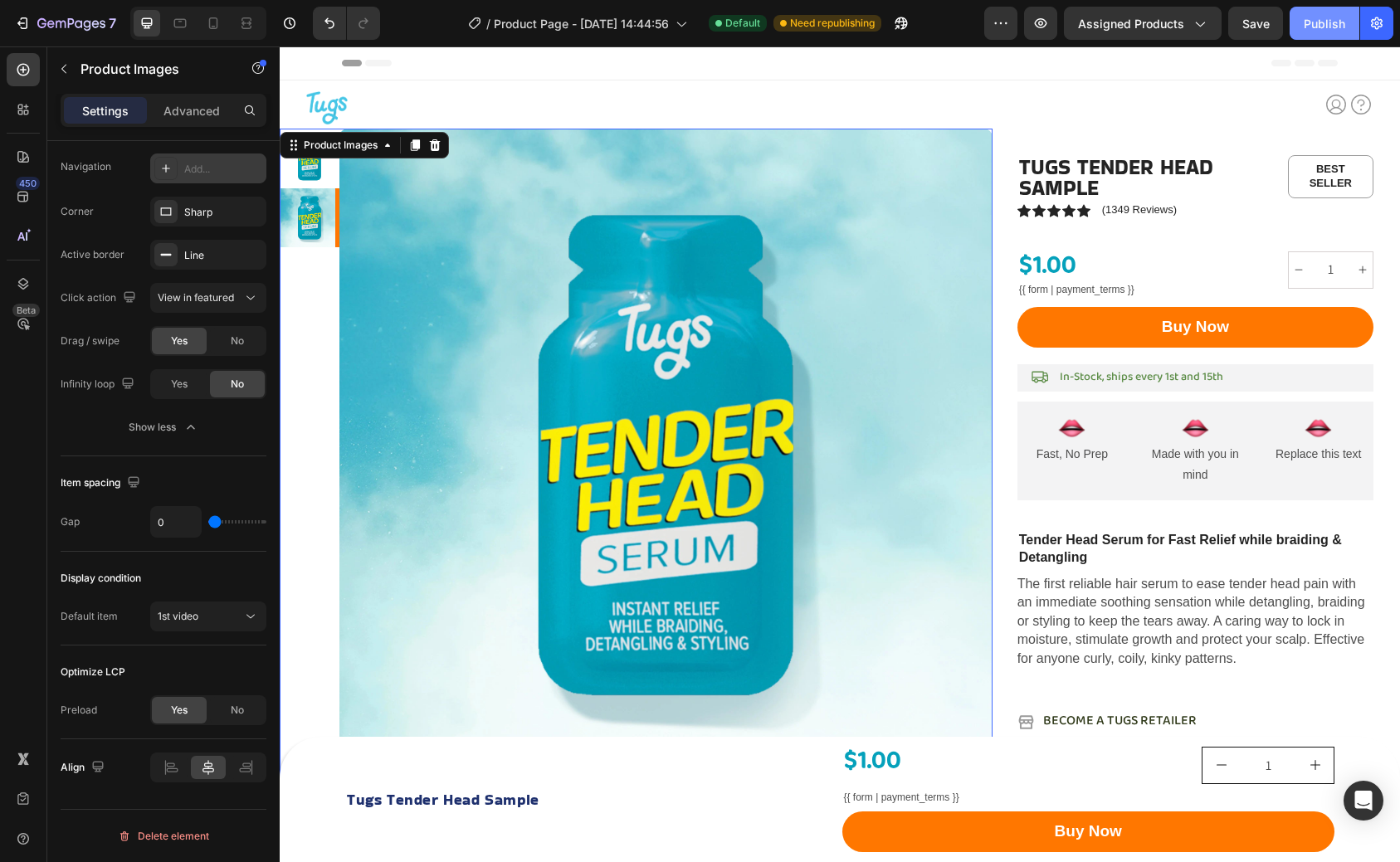
click at [1305, 31] on div "Publish" at bounding box center [1325, 23] width 41 height 17
